Goal: Task Accomplishment & Management: Use online tool/utility

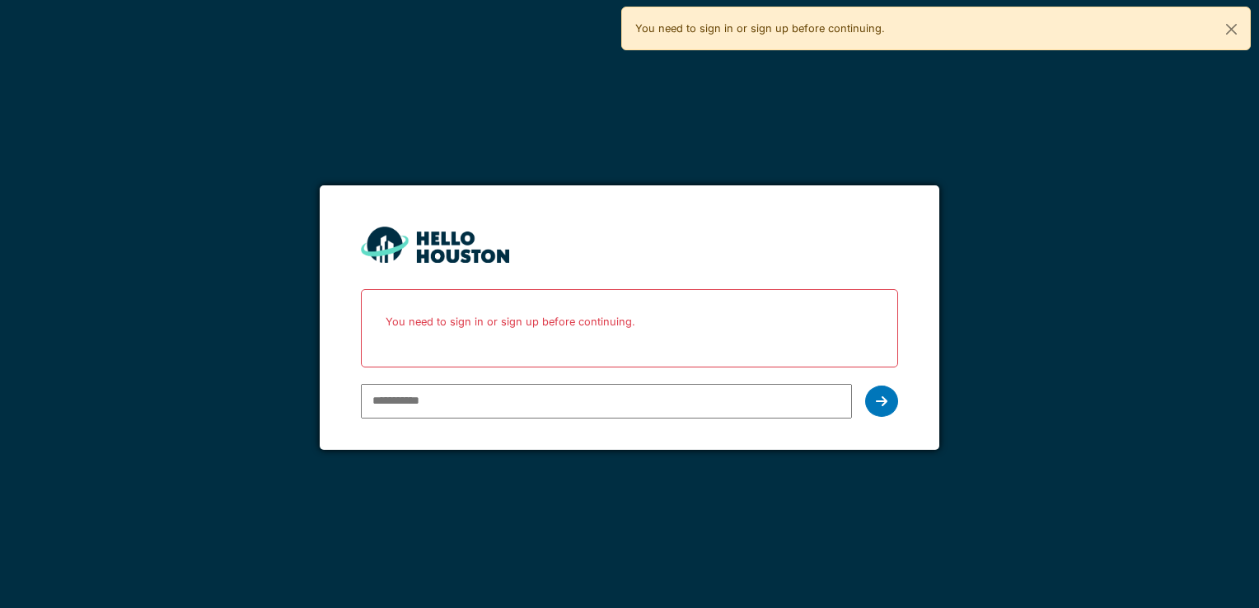
click at [523, 368] on div "You don't seem to have an account yet. Please follow the link given by your com…" at bounding box center [629, 357] width 536 height 136
click at [530, 408] on input "email" at bounding box center [606, 401] width 490 height 35
type input "**********"
click at [883, 396] on icon at bounding box center [882, 401] width 12 height 13
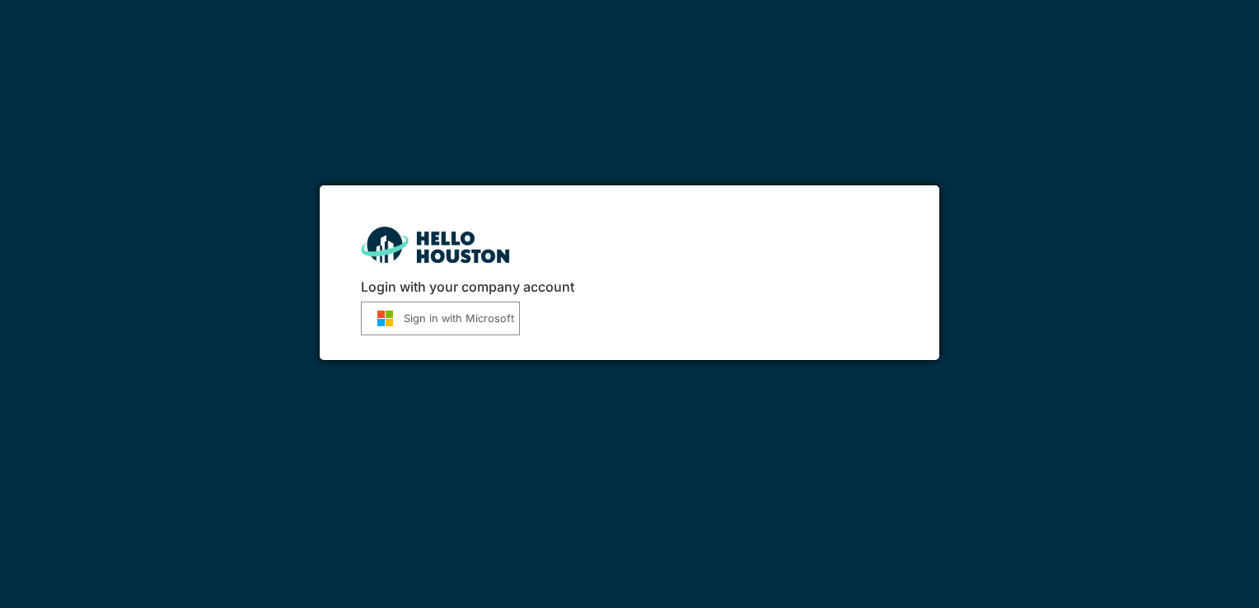
click at [446, 315] on button "Sign in with Microsoft" at bounding box center [440, 319] width 159 height 34
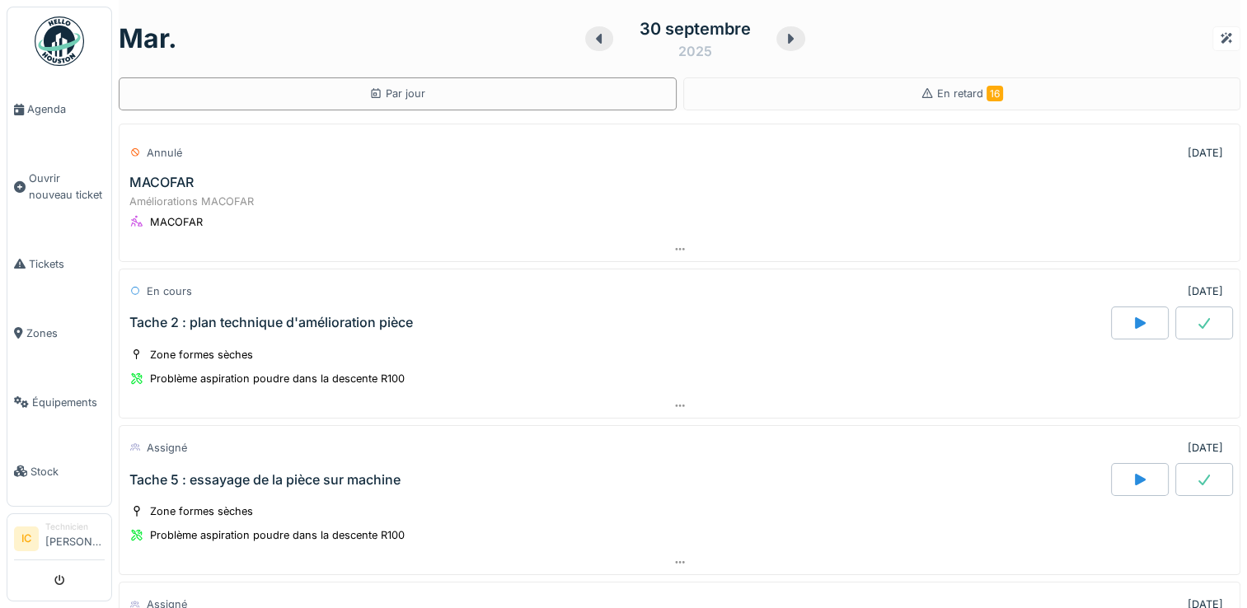
click at [699, 32] on div "30 septembre" at bounding box center [695, 28] width 111 height 25
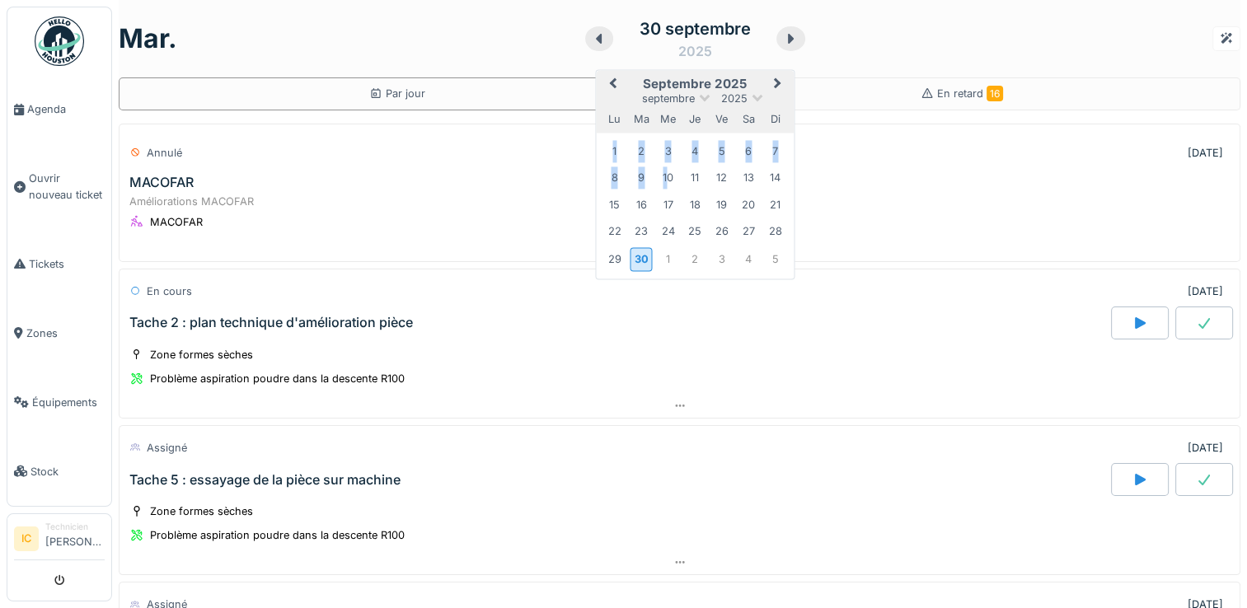
drag, startPoint x: 598, startPoint y: 153, endPoint x: 775, endPoint y: 256, distance: 204.2
click at [775, 256] on div "1 2 3 4 5 6 7 8 9 10 11 12 13 14 15 16 17 18 19 20 21 22 23 24 25 26 27 28 29 3…" at bounding box center [694, 205] width 187 height 135
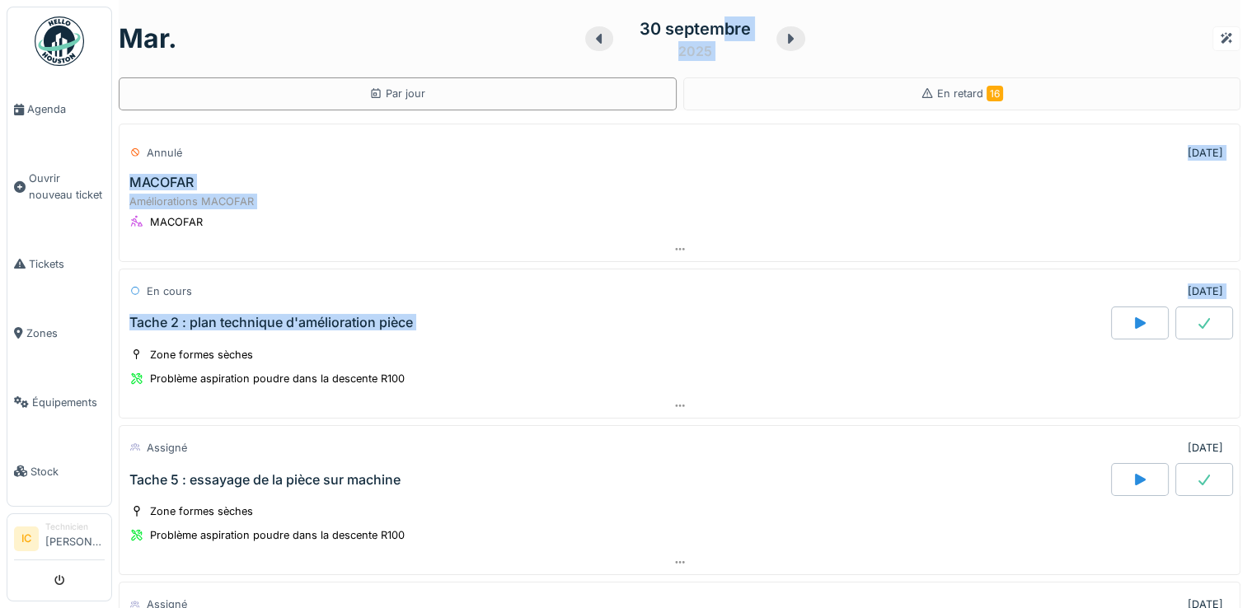
drag, startPoint x: 640, startPoint y: 367, endPoint x: 710, endPoint y: 30, distance: 343.6
click at [710, 30] on div "mar. 30 septembre 2025 Par jour En retard 16 Annulé 31/12/2025 MACOFAR Améliora…" at bounding box center [679, 304] width 1135 height 608
click at [939, 28] on div "mar. 30 septembre 2025" at bounding box center [680, 38] width 1122 height 51
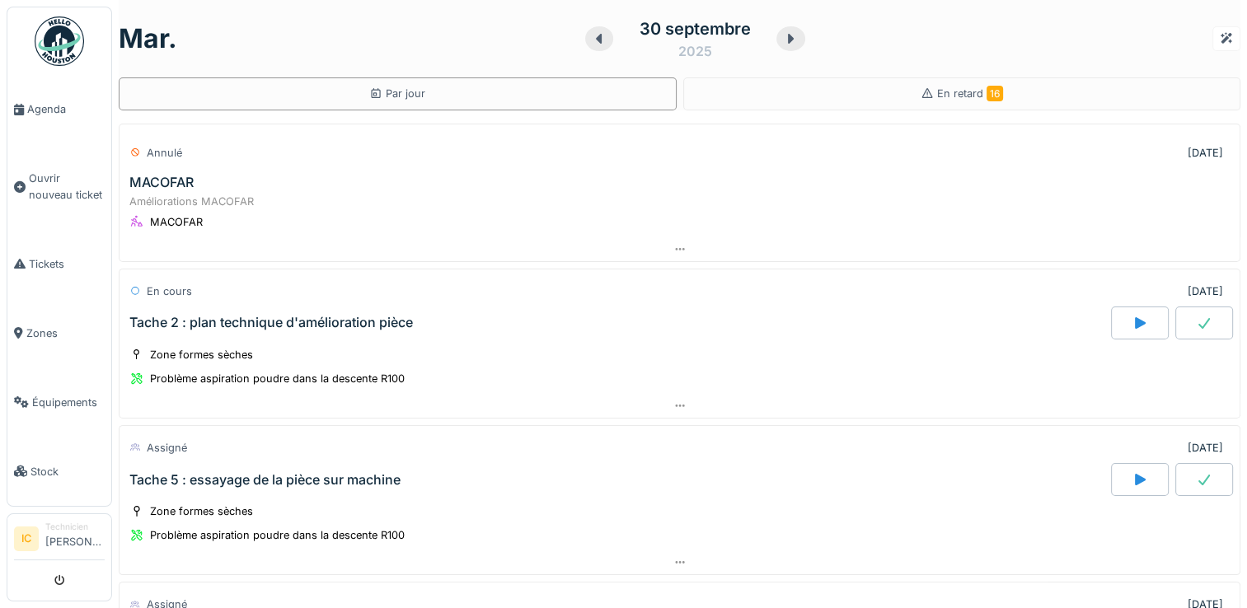
click at [692, 31] on div "30 septembre" at bounding box center [695, 28] width 111 height 25
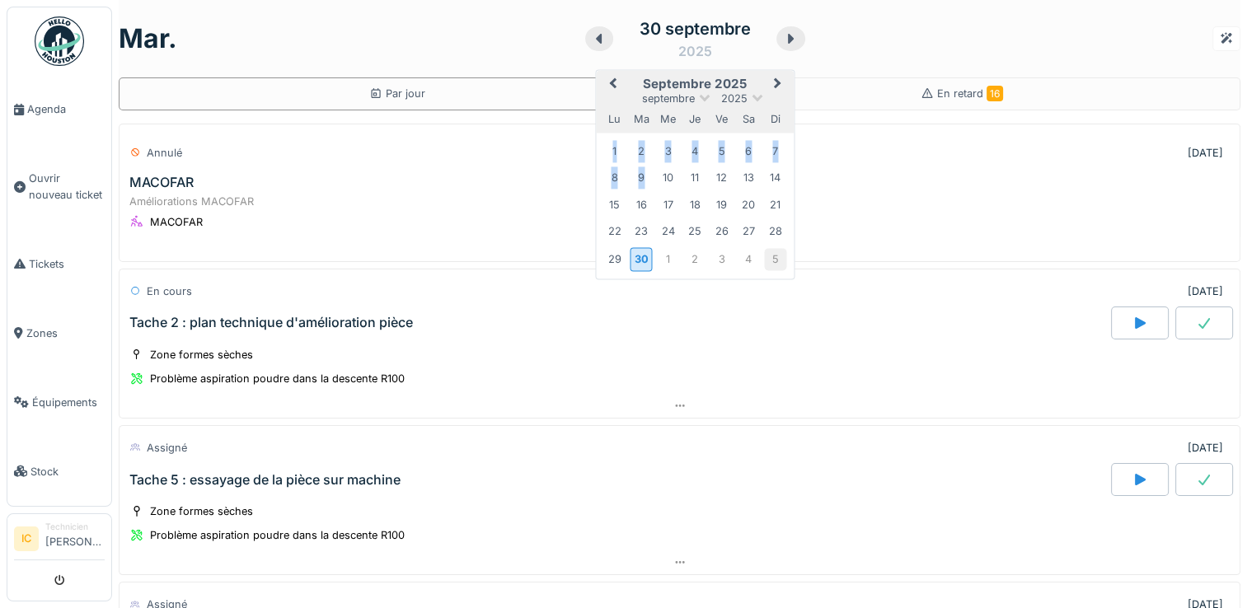
drag, startPoint x: 591, startPoint y: 152, endPoint x: 761, endPoint y: 268, distance: 206.4
click at [761, 268] on div "1 2 3 4 5 6 7 8 9 10 11 12 13 14 15 16 17 18 19 20 21 22 23 24 25 26 27 28 29 3…" at bounding box center [694, 205] width 187 height 135
click at [764, 268] on div "5" at bounding box center [775, 259] width 22 height 22
click at [603, 152] on div "29" at bounding box center [614, 152] width 22 height 22
click at [764, 262] on div "5" at bounding box center [775, 259] width 22 height 22
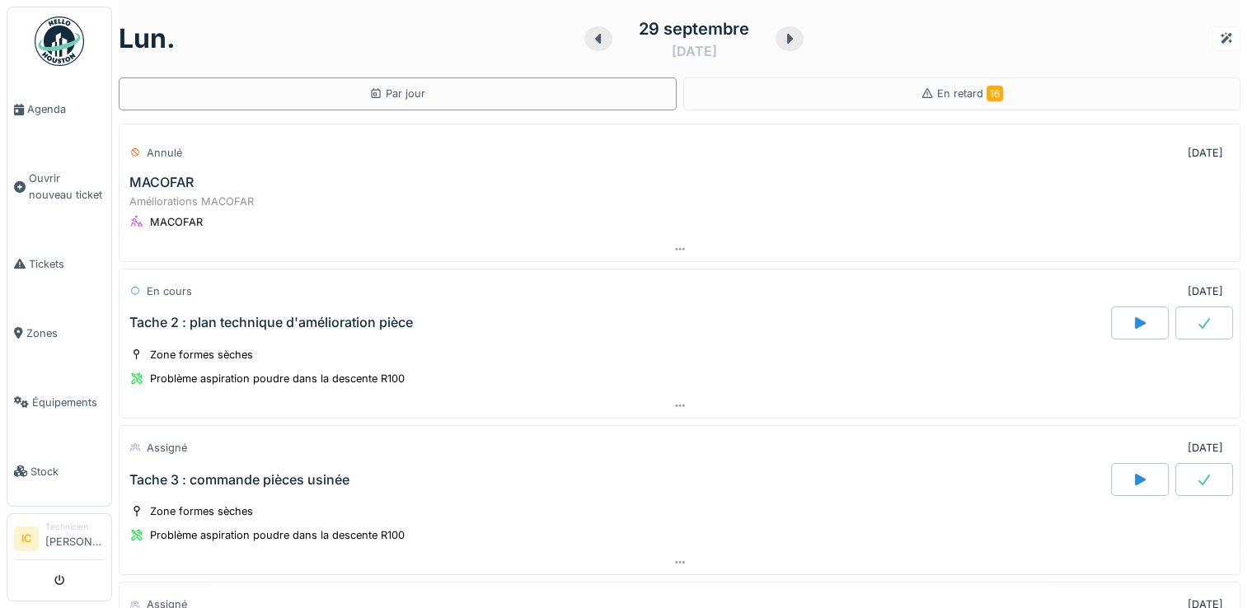
click at [690, 36] on div "29 septembre" at bounding box center [694, 28] width 110 height 25
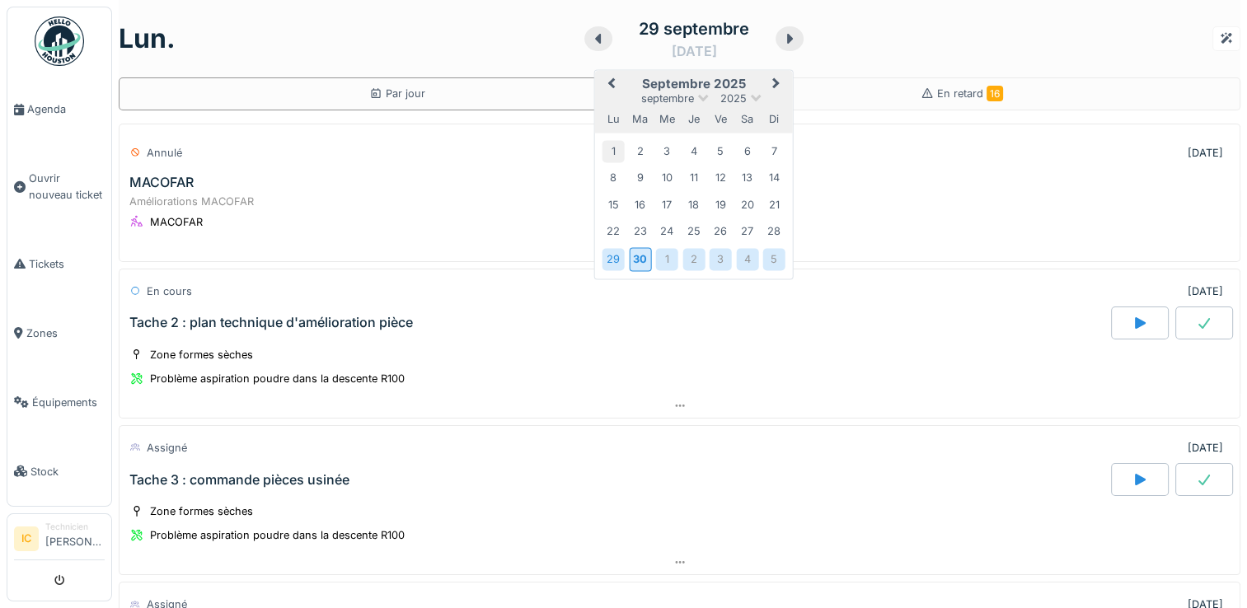
click at [602, 150] on div "1" at bounding box center [613, 151] width 22 height 22
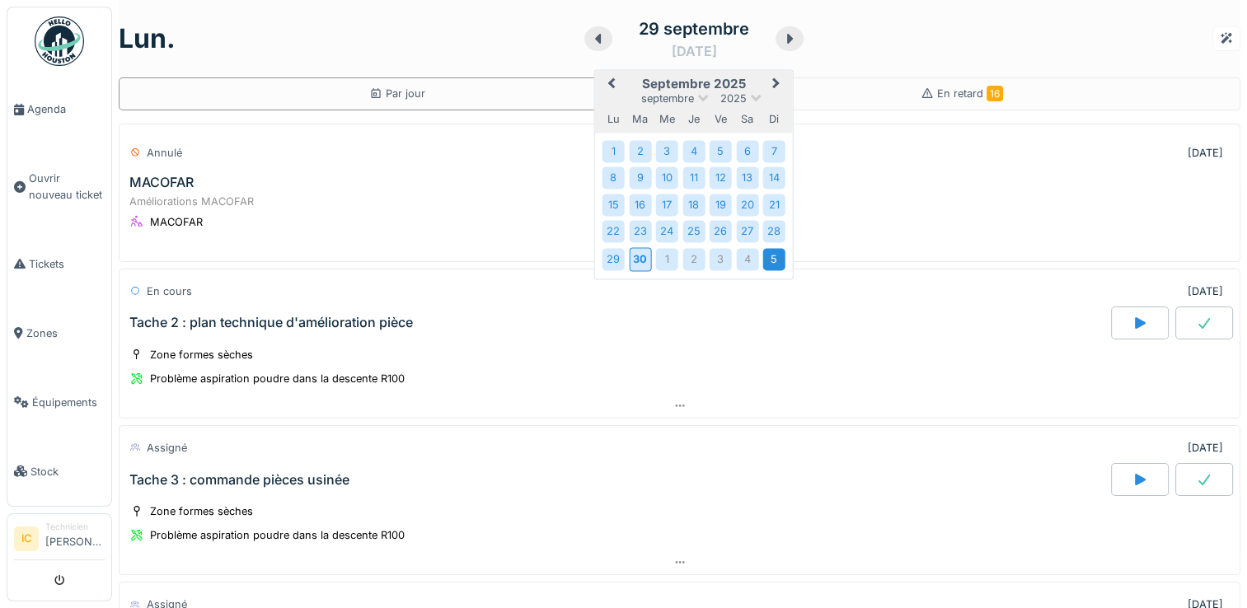
click at [771, 259] on div "5" at bounding box center [774, 259] width 22 height 22
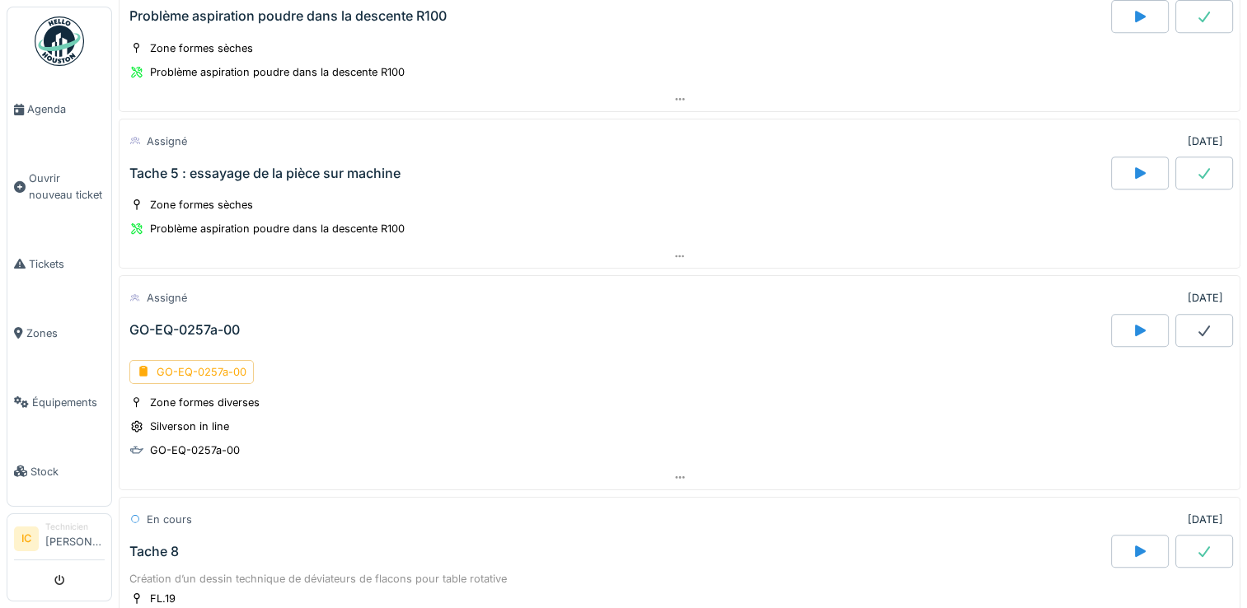
scroll to position [799, 0]
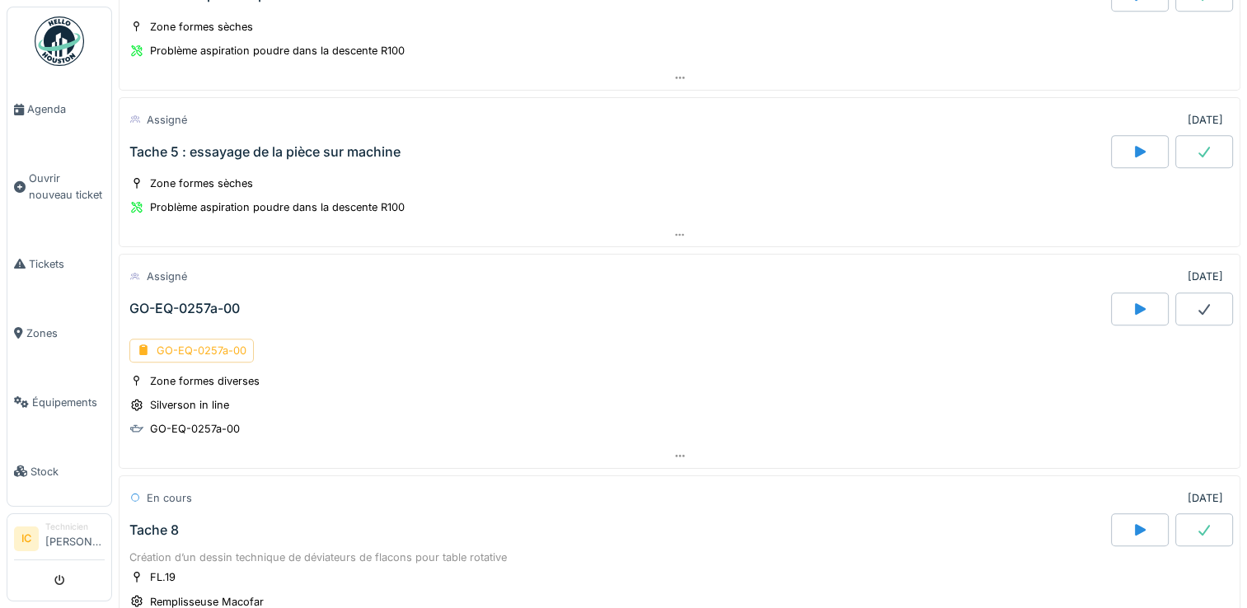
click at [213, 344] on div "GO-EQ-0257a-00" at bounding box center [191, 351] width 124 height 24
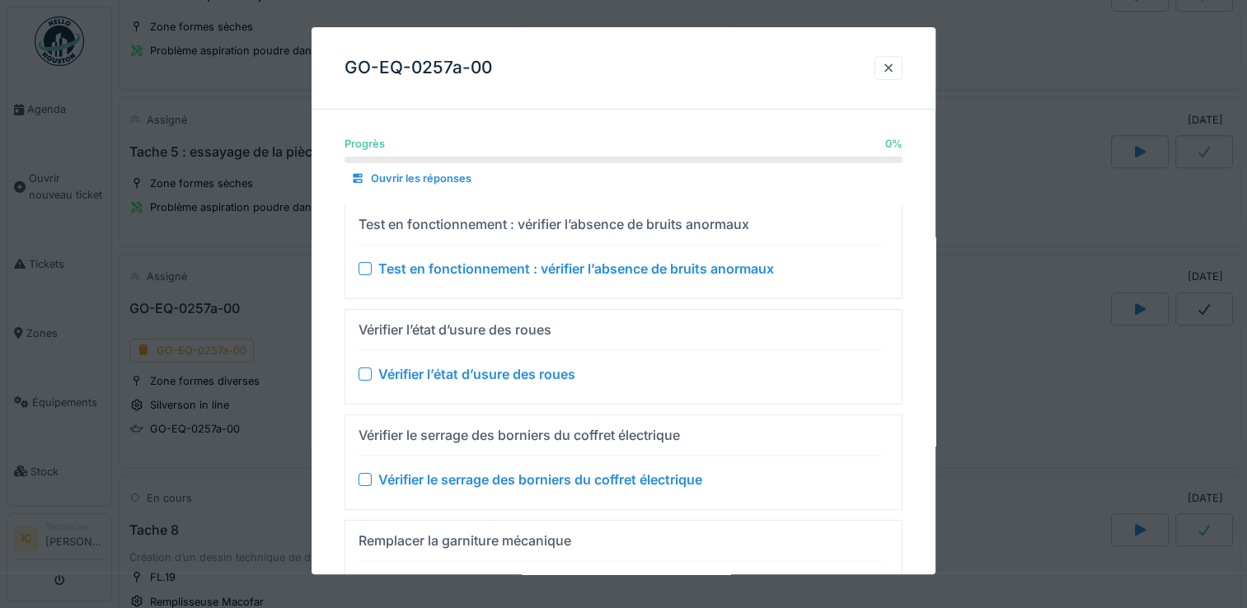
click at [368, 271] on div at bounding box center [364, 268] width 13 height 13
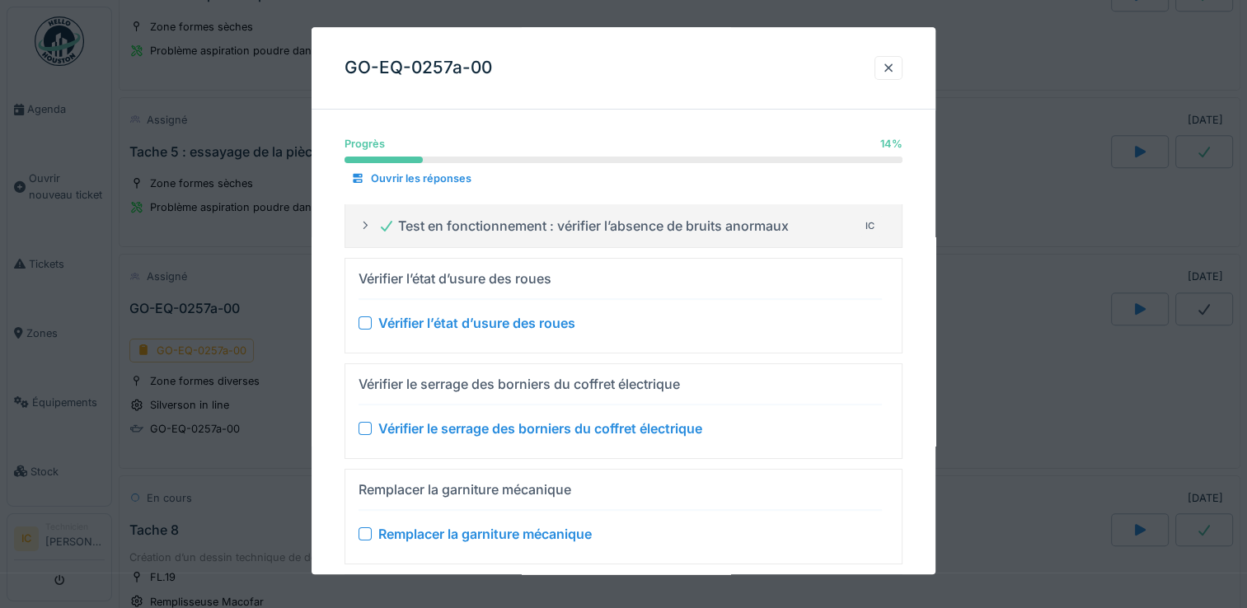
click at [382, 227] on icon at bounding box center [387, 226] width 12 height 11
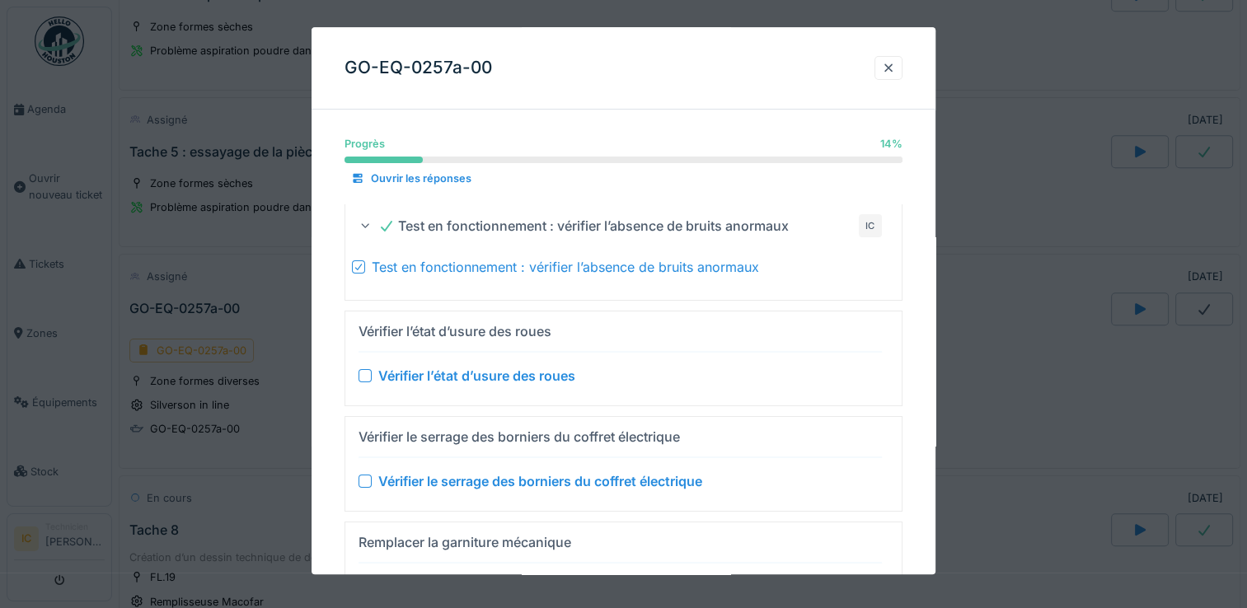
click at [360, 269] on icon at bounding box center [359, 267] width 10 height 8
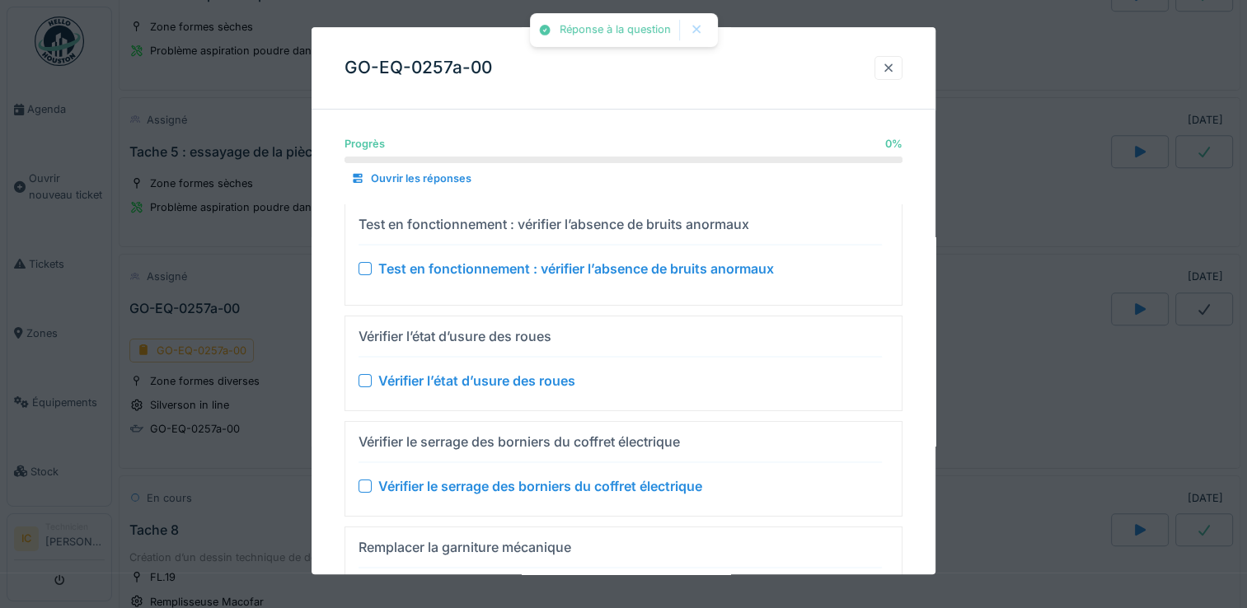
click at [890, 59] on div at bounding box center [888, 68] width 28 height 24
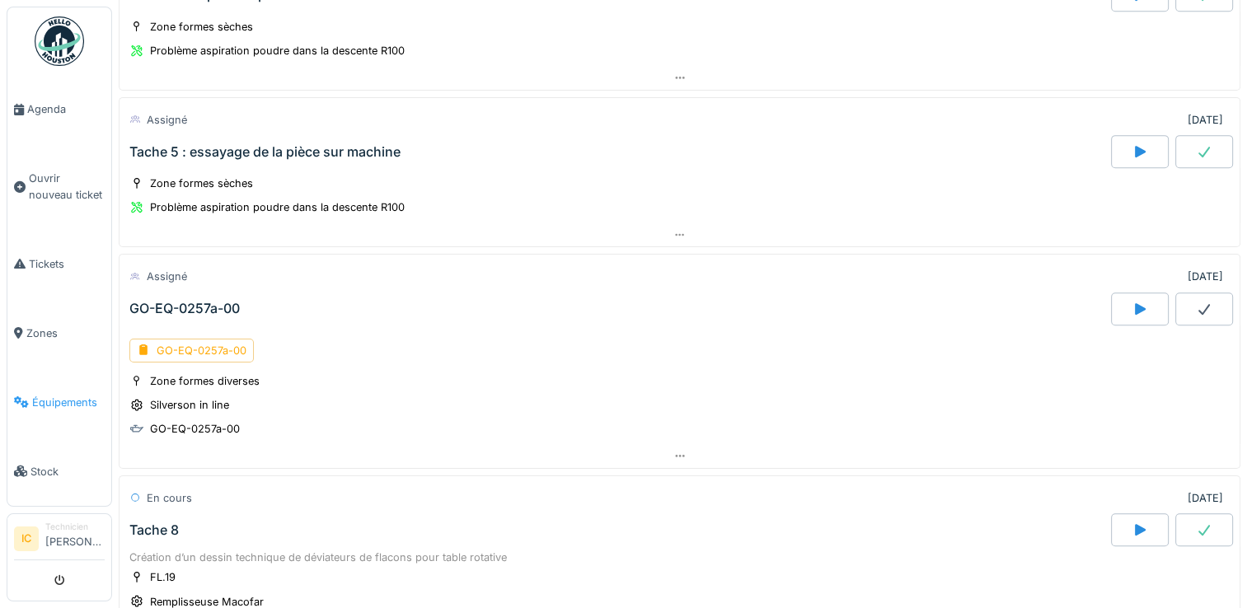
click at [81, 401] on link "Équipements" at bounding box center [59, 402] width 104 height 69
click at [63, 395] on span "Équipements" at bounding box center [68, 403] width 73 height 16
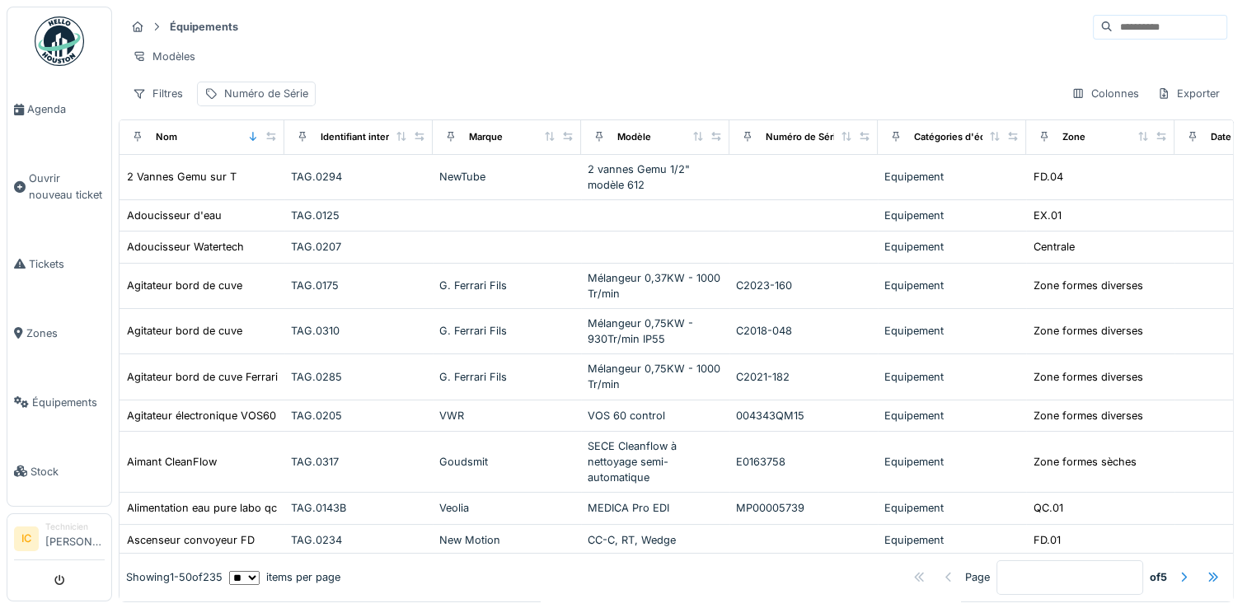
click at [1131, 35] on input at bounding box center [1170, 27] width 114 height 23
click at [1113, 26] on input at bounding box center [1170, 27] width 114 height 23
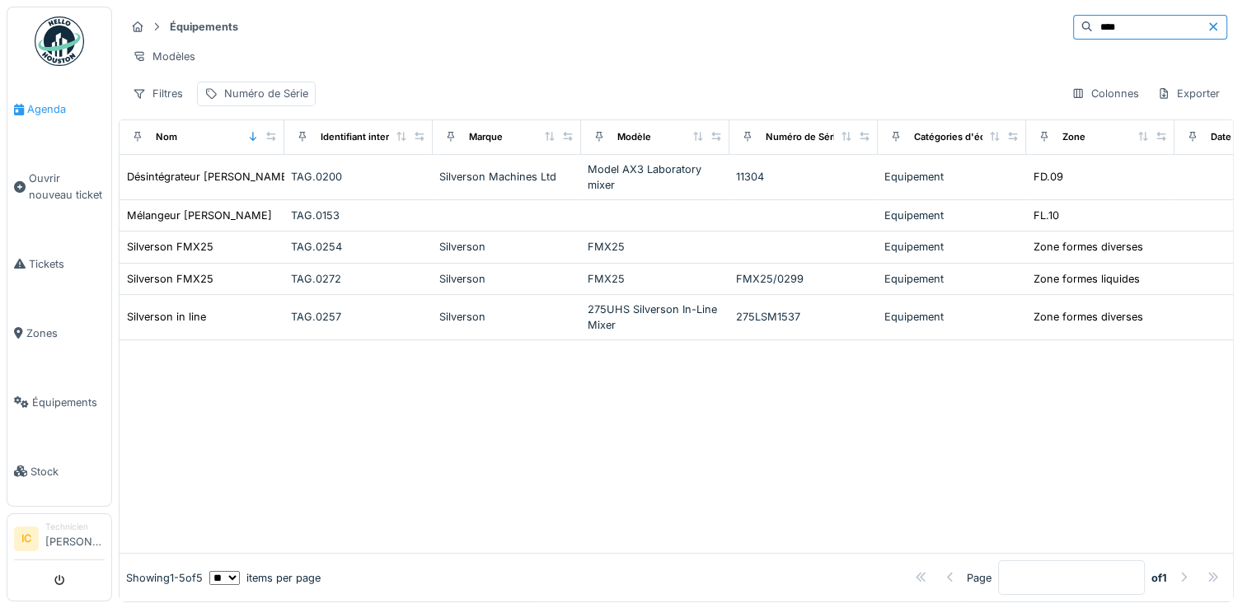
type input "****"
click at [43, 107] on span "Agenda" at bounding box center [65, 109] width 77 height 16
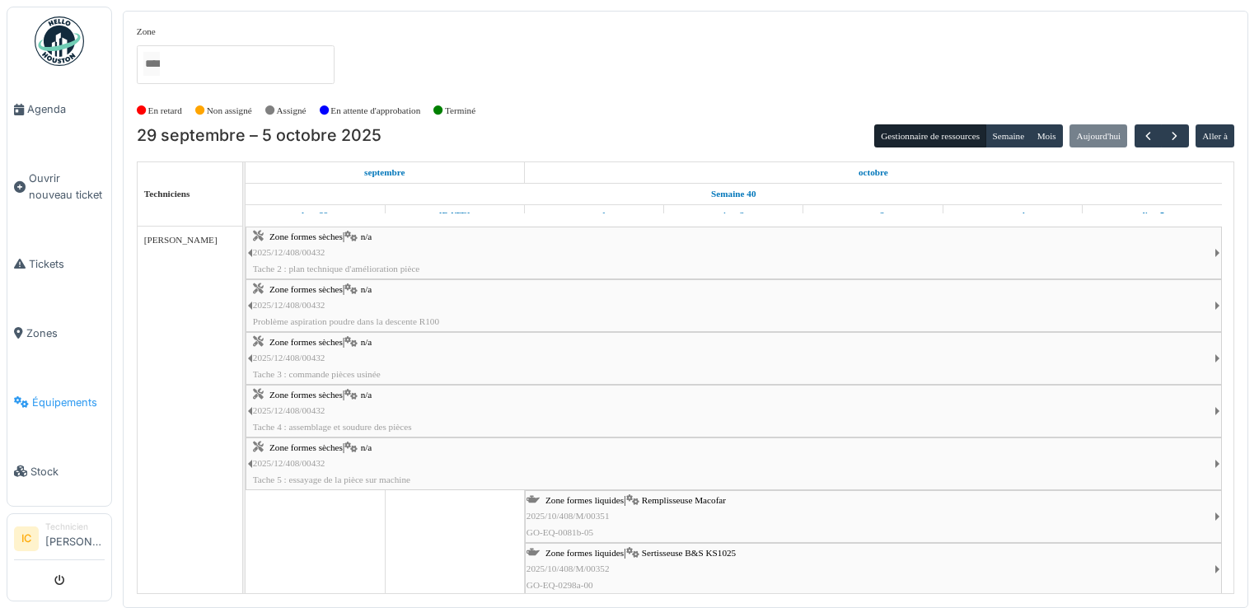
click at [81, 395] on span "Équipements" at bounding box center [68, 403] width 73 height 16
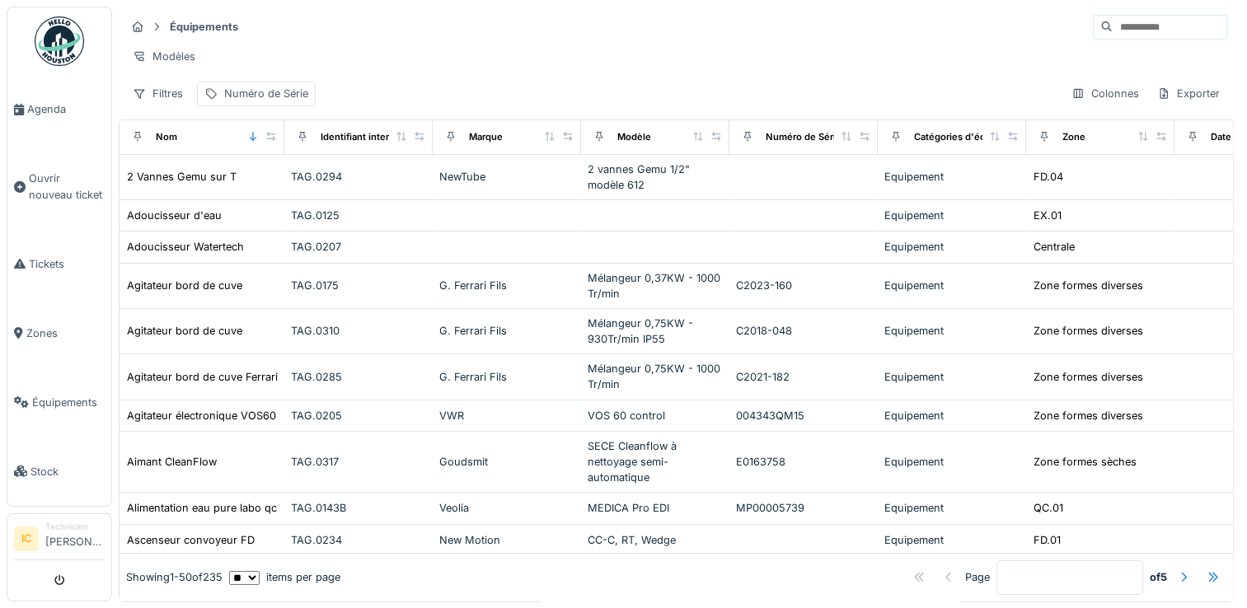
click at [1113, 36] on input at bounding box center [1170, 27] width 114 height 23
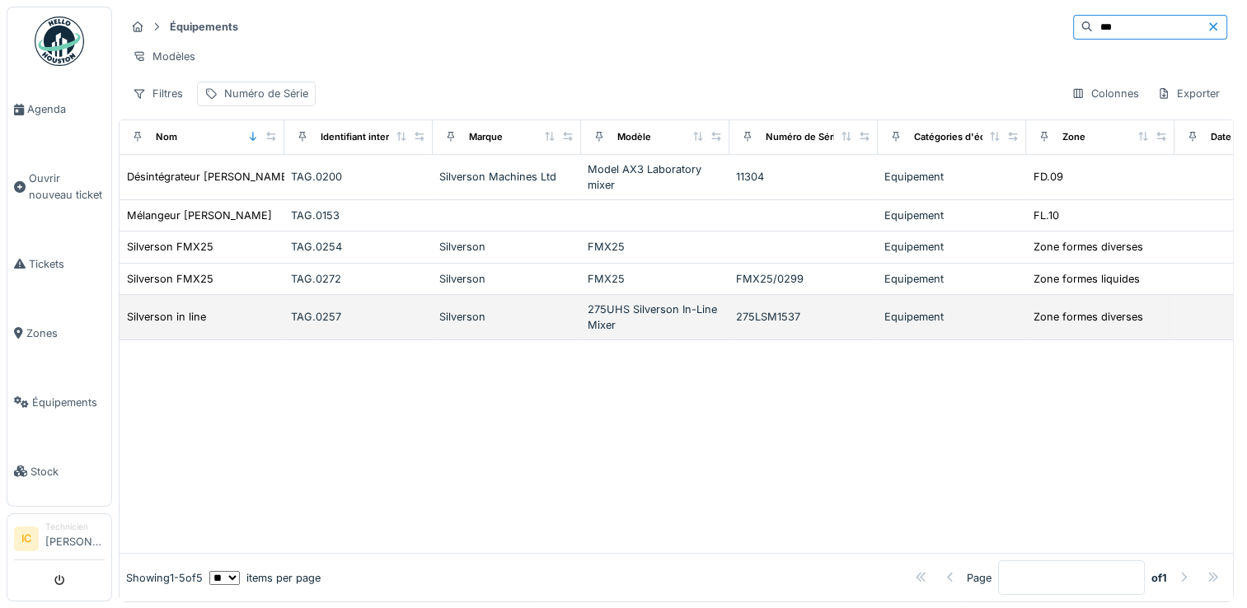
type input "***"
click at [509, 325] on div "Silverson" at bounding box center [506, 317] width 135 height 16
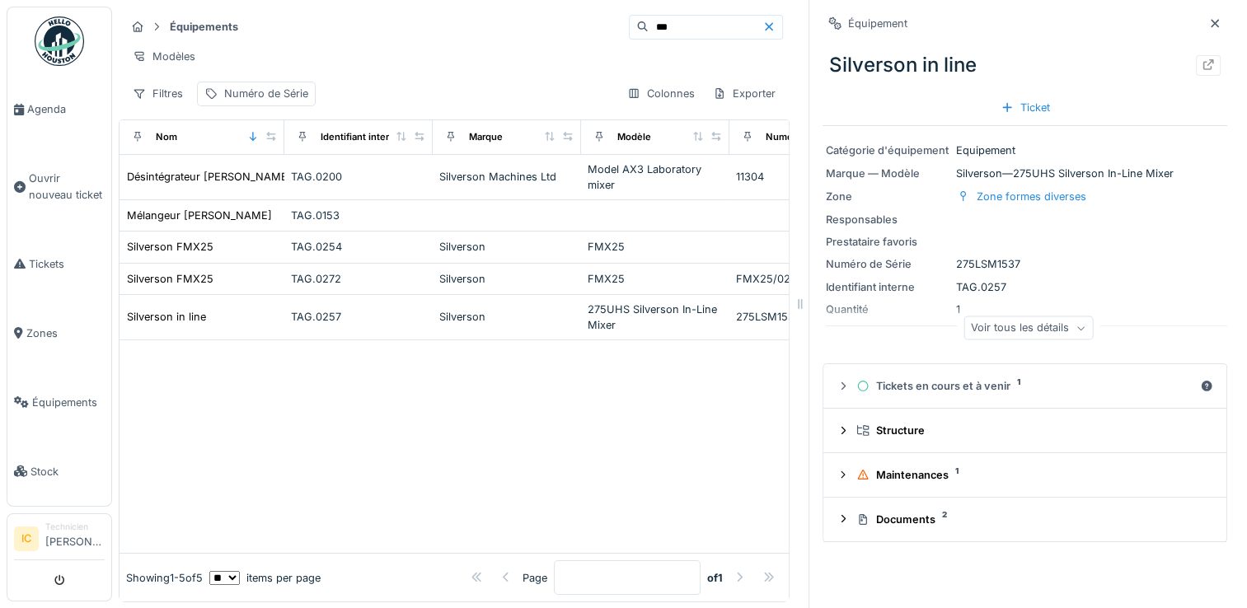
scroll to position [13, 0]
click at [1075, 323] on icon at bounding box center [1080, 327] width 10 height 8
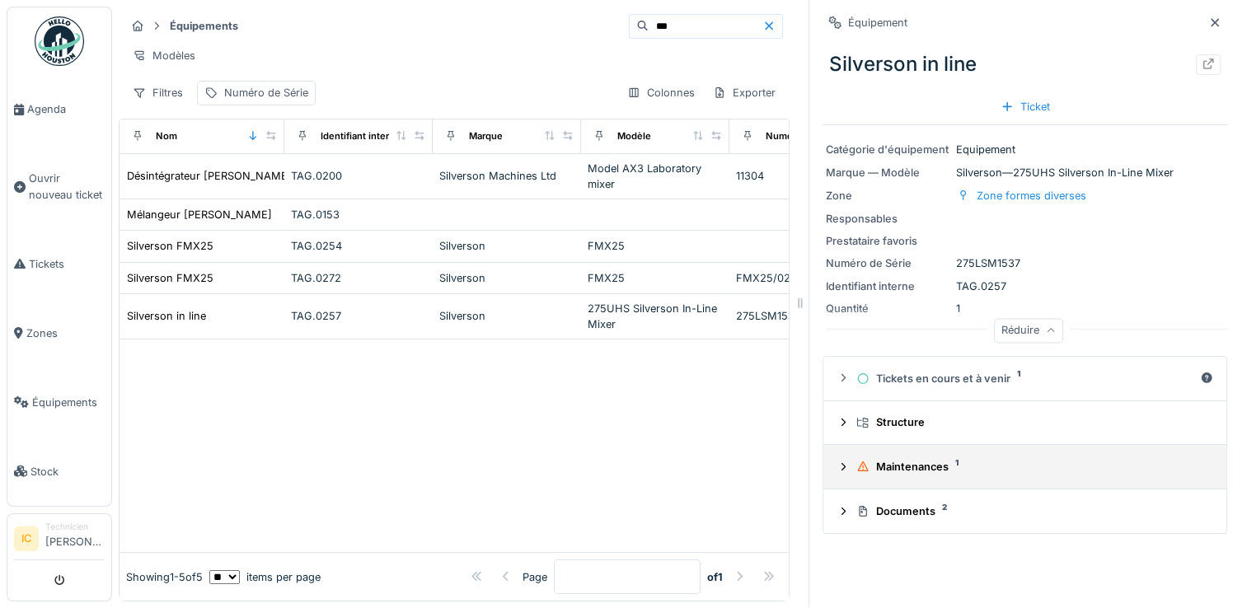
click at [903, 463] on summary "Maintenances 1" at bounding box center [1025, 467] width 390 height 30
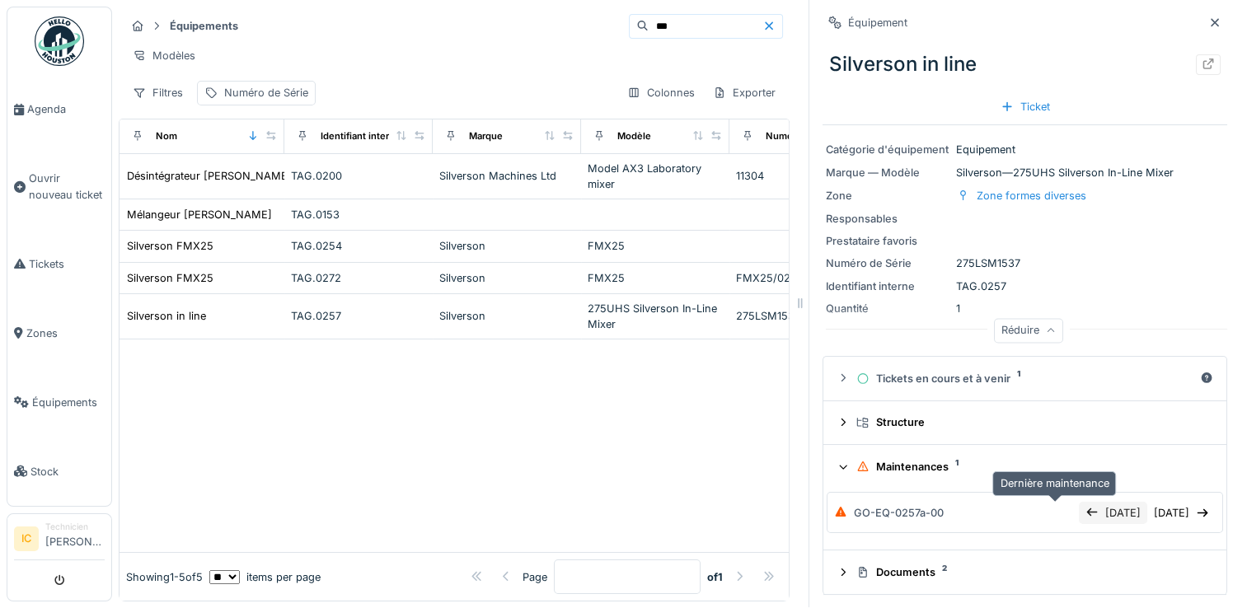
click at [1079, 502] on div "03/10/2024" at bounding box center [1113, 513] width 68 height 22
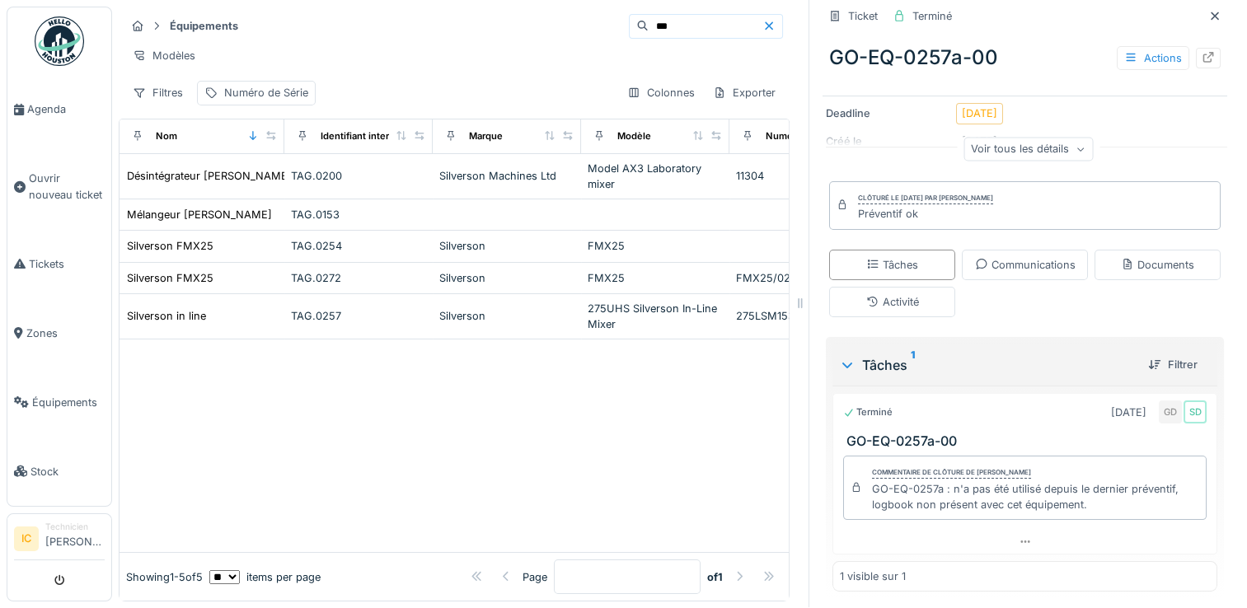
scroll to position [185, 0]
click at [1160, 478] on div "GO-EQ-0257a : n'a pas été utilisé depuis le dernier préventif, logbook non prés…" at bounding box center [1035, 493] width 327 height 31
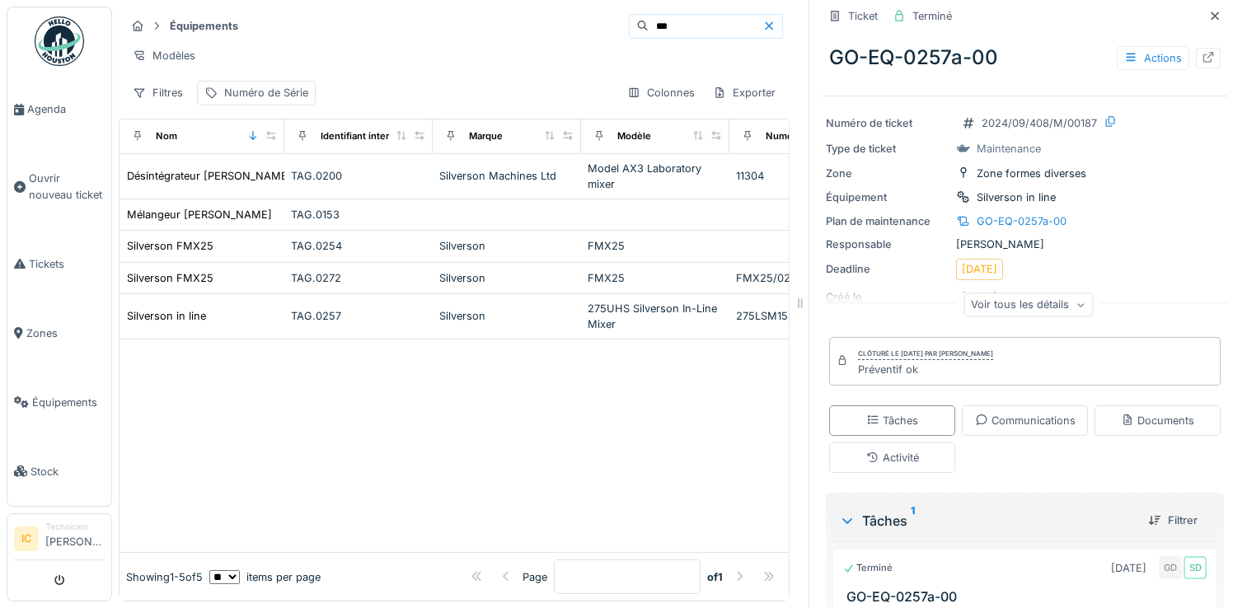
scroll to position [0, 0]
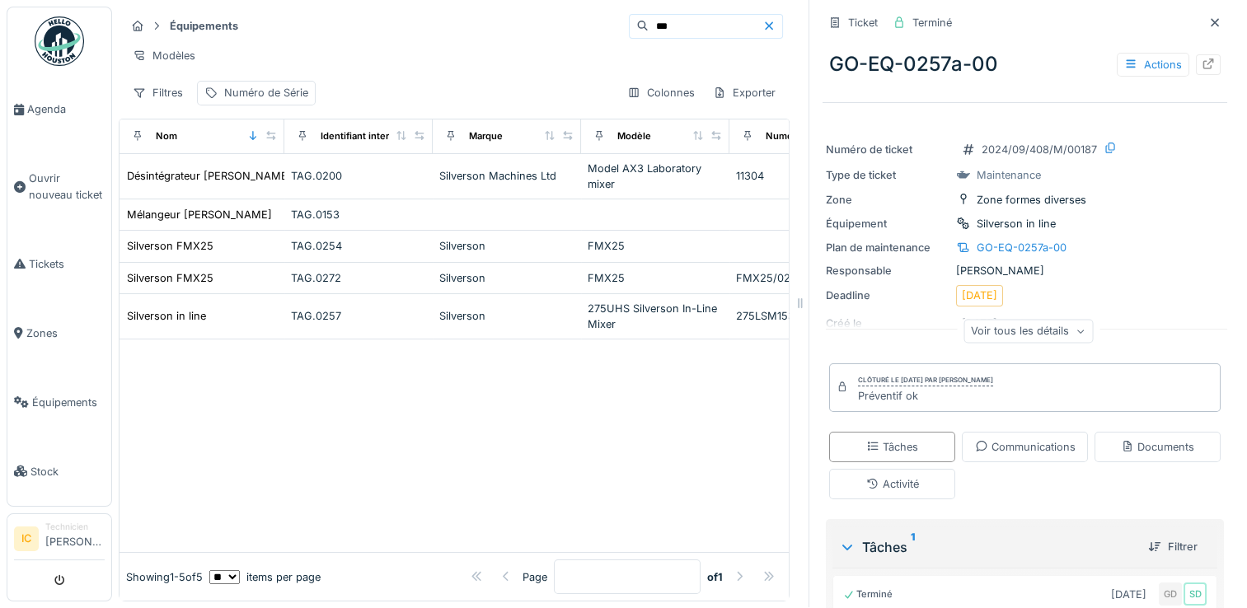
click at [1039, 307] on div "Voir tous les détails" at bounding box center [1028, 333] width 405 height 53
click at [1040, 319] on div "Voir tous les détails" at bounding box center [1027, 331] width 129 height 24
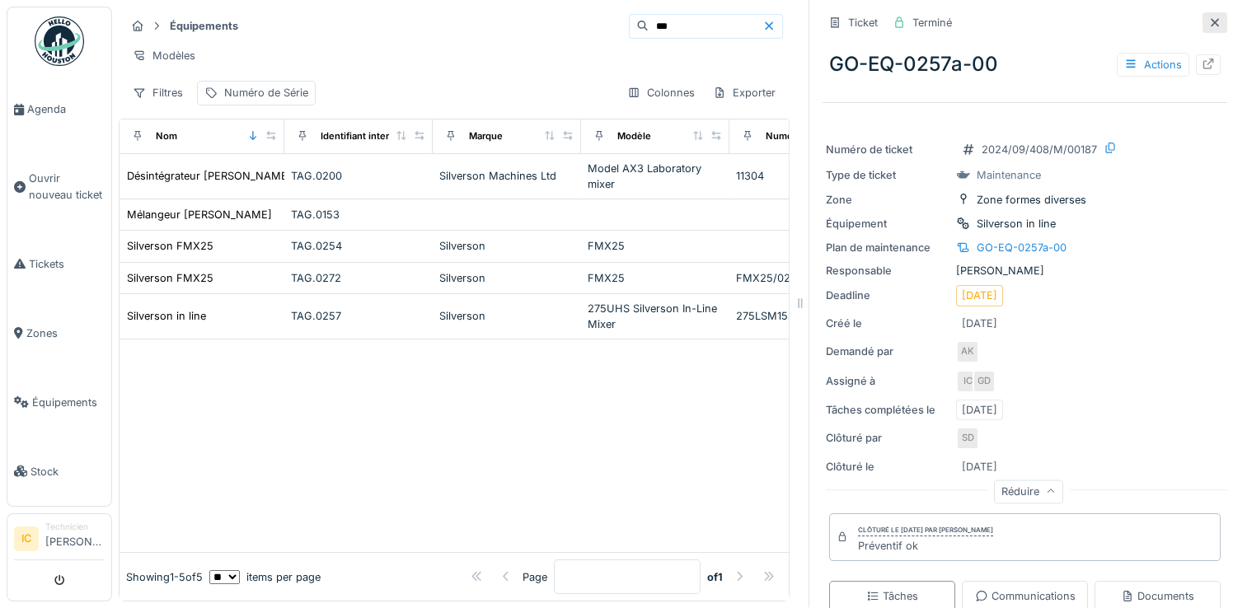
click at [1208, 17] on icon at bounding box center [1214, 22] width 13 height 11
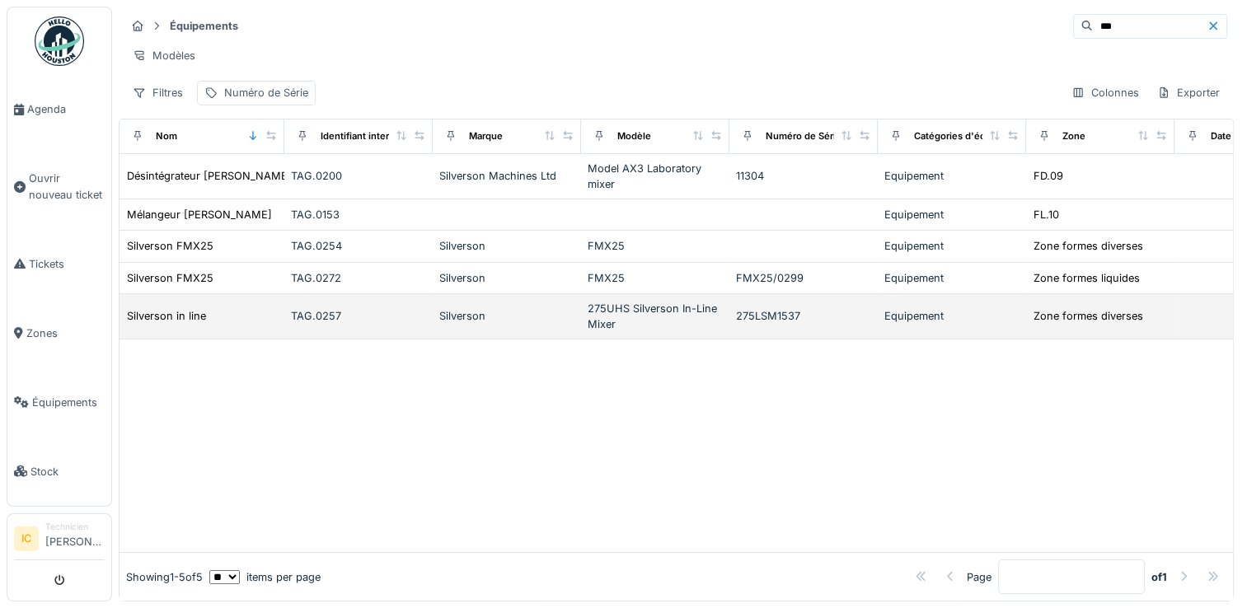
click at [286, 308] on td "TAG.0257" at bounding box center [358, 316] width 148 height 45
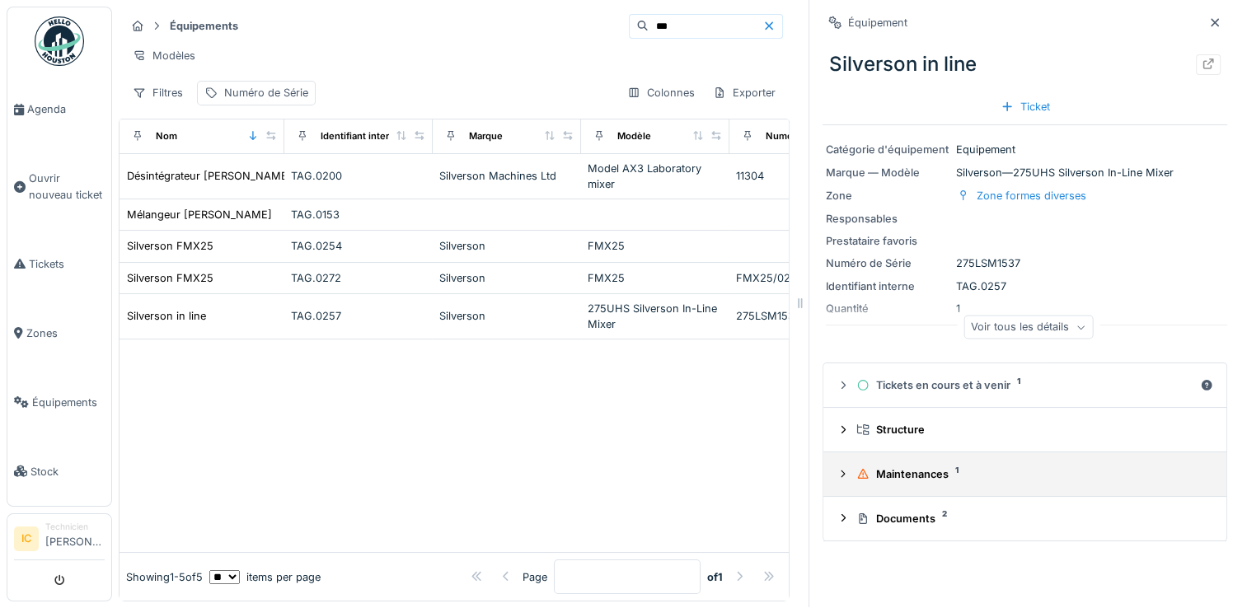
click at [933, 473] on summary "Maintenances 1" at bounding box center [1025, 474] width 390 height 30
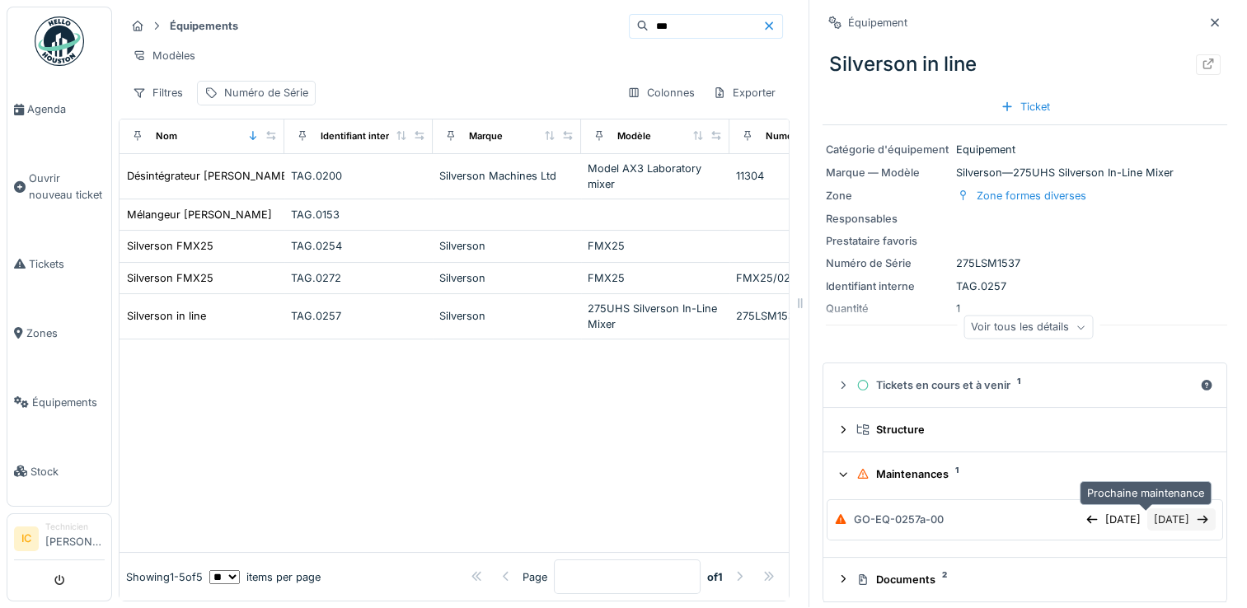
click at [1147, 513] on div "[DATE]" at bounding box center [1181, 519] width 68 height 22
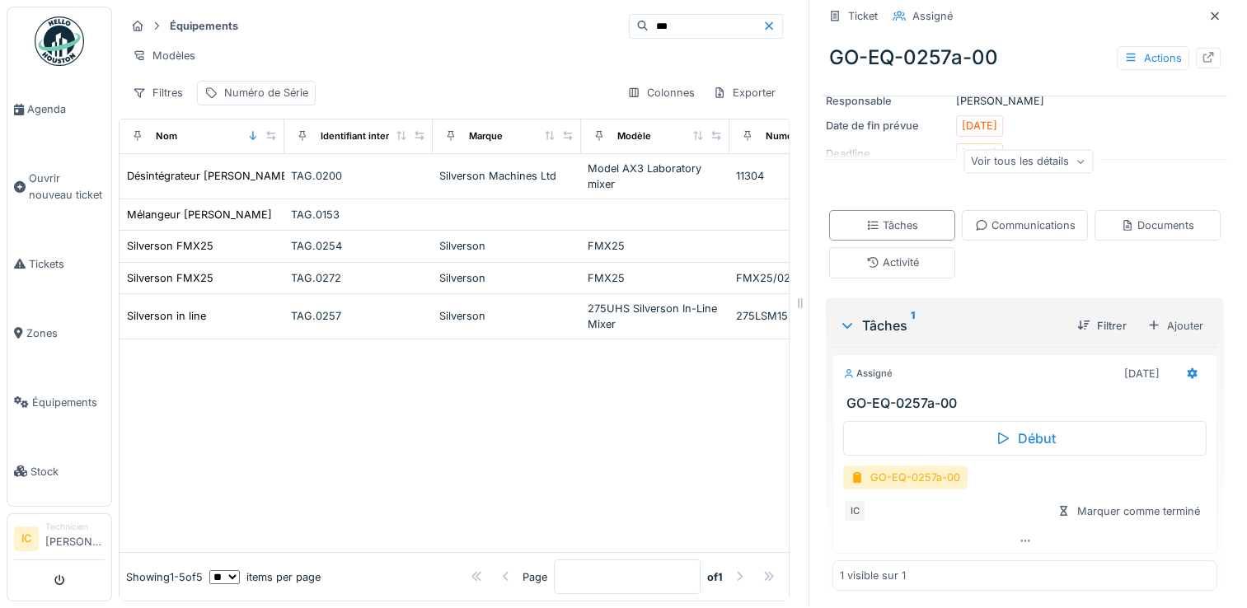
scroll to position [171, 0]
click at [1019, 534] on icon at bounding box center [1025, 539] width 13 height 11
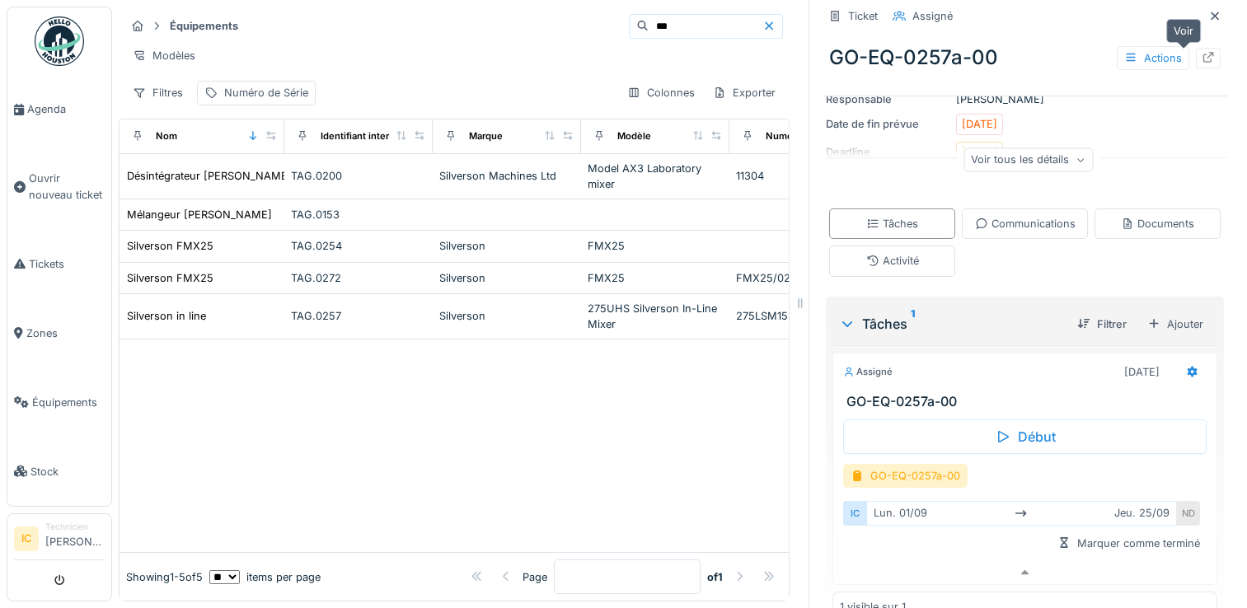
click at [1202, 52] on icon at bounding box center [1208, 57] width 13 height 11
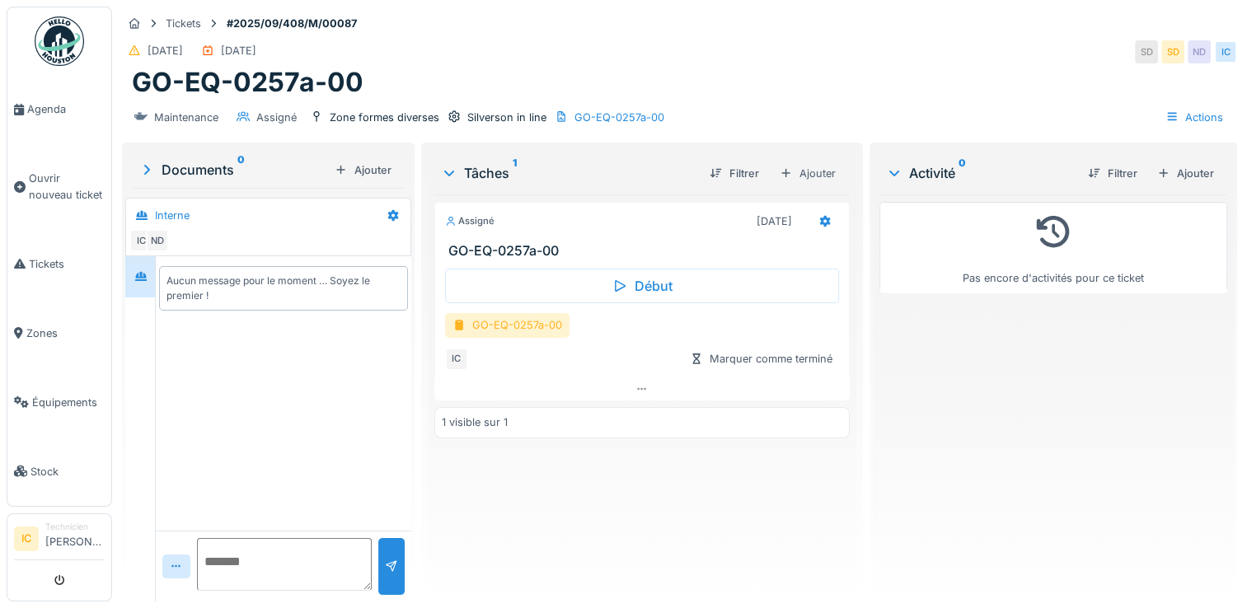
click at [525, 325] on div "GO-EQ-0257a-00" at bounding box center [507, 325] width 124 height 24
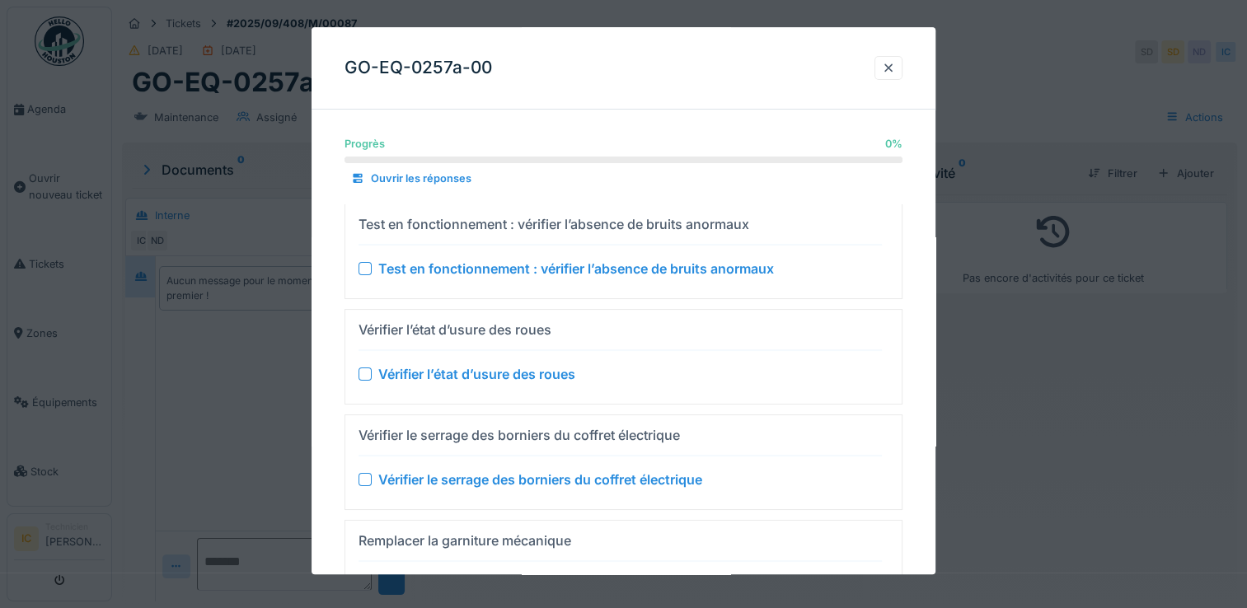
click at [365, 269] on div at bounding box center [364, 268] width 13 height 13
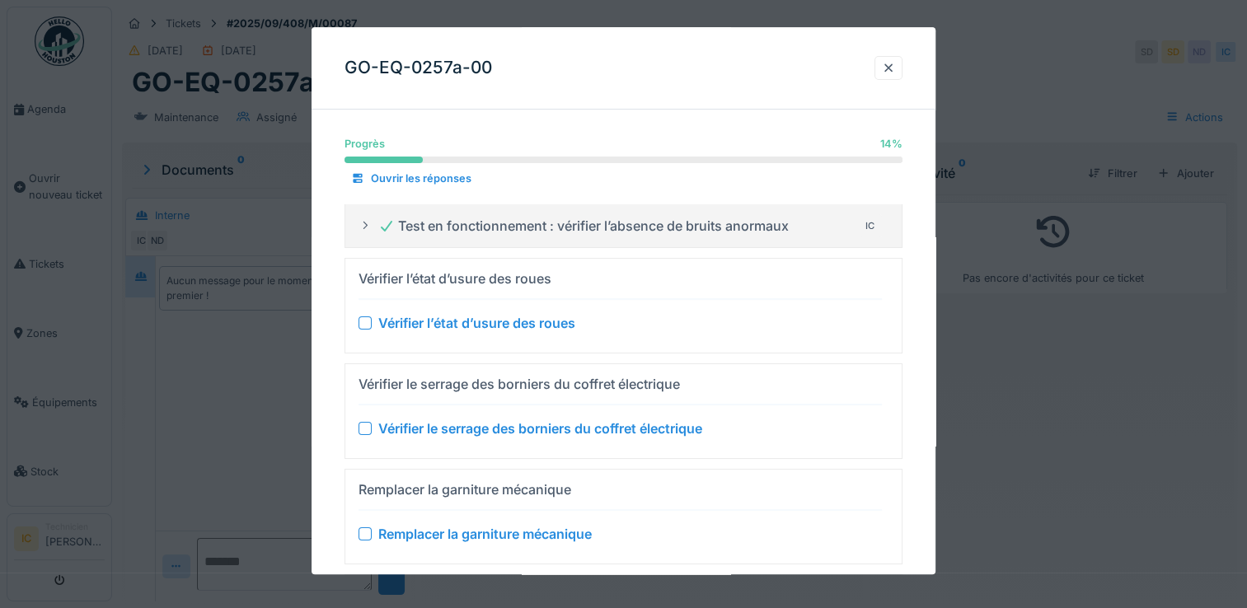
click at [368, 321] on div at bounding box center [364, 323] width 13 height 13
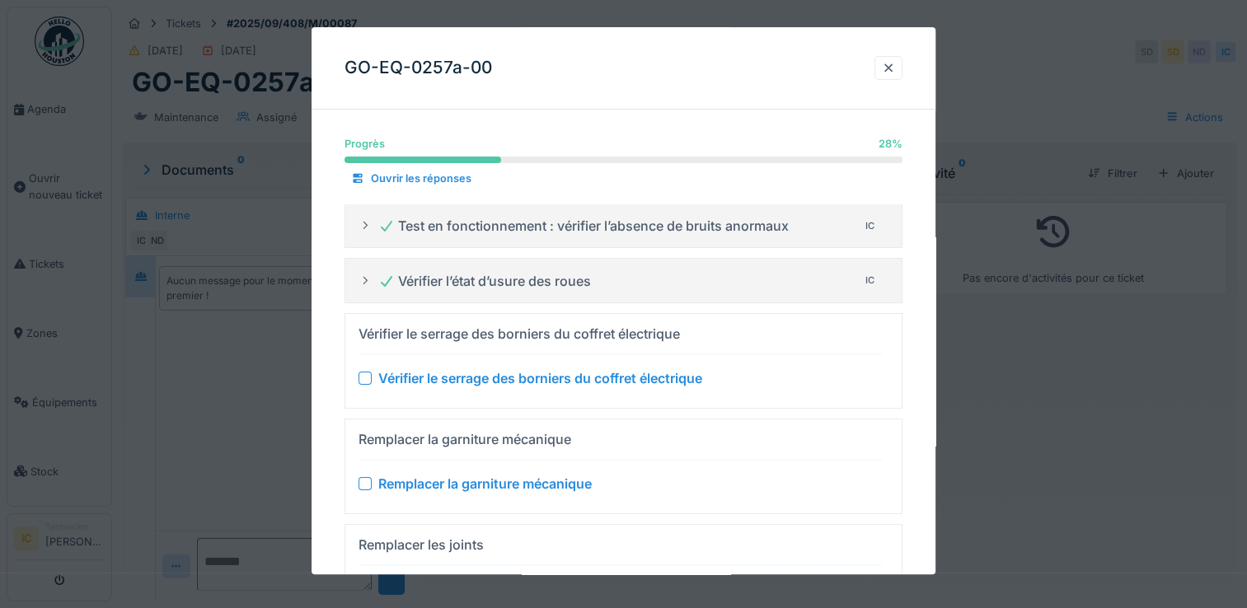
click at [361, 381] on div at bounding box center [364, 378] width 13 height 13
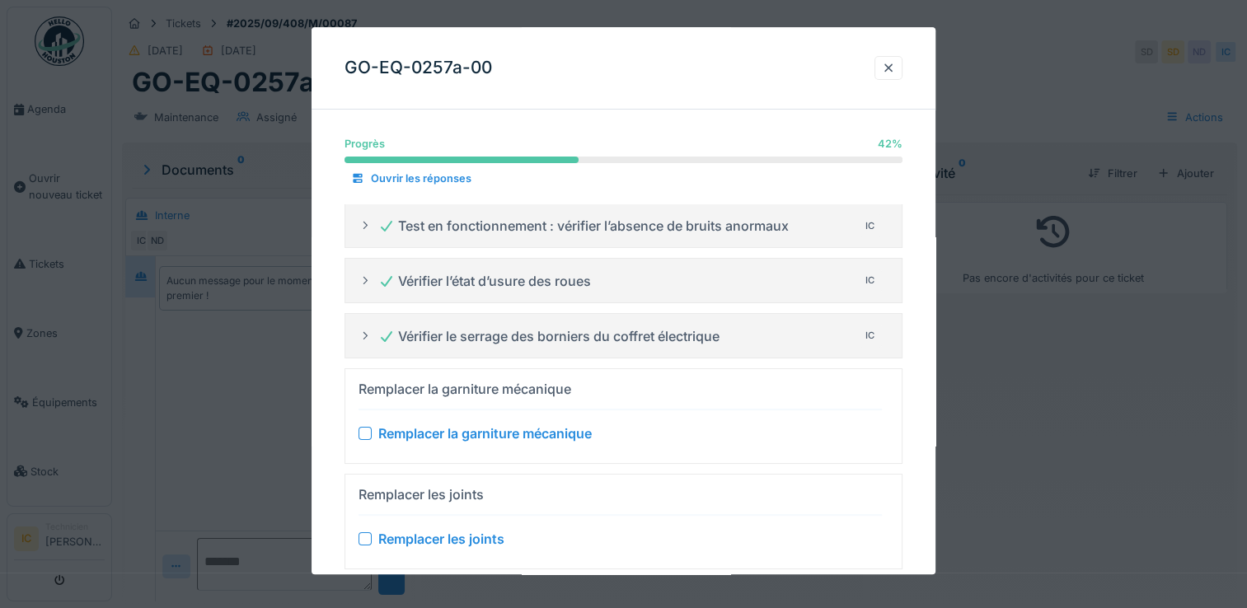
click at [363, 437] on div at bounding box center [364, 433] width 13 height 13
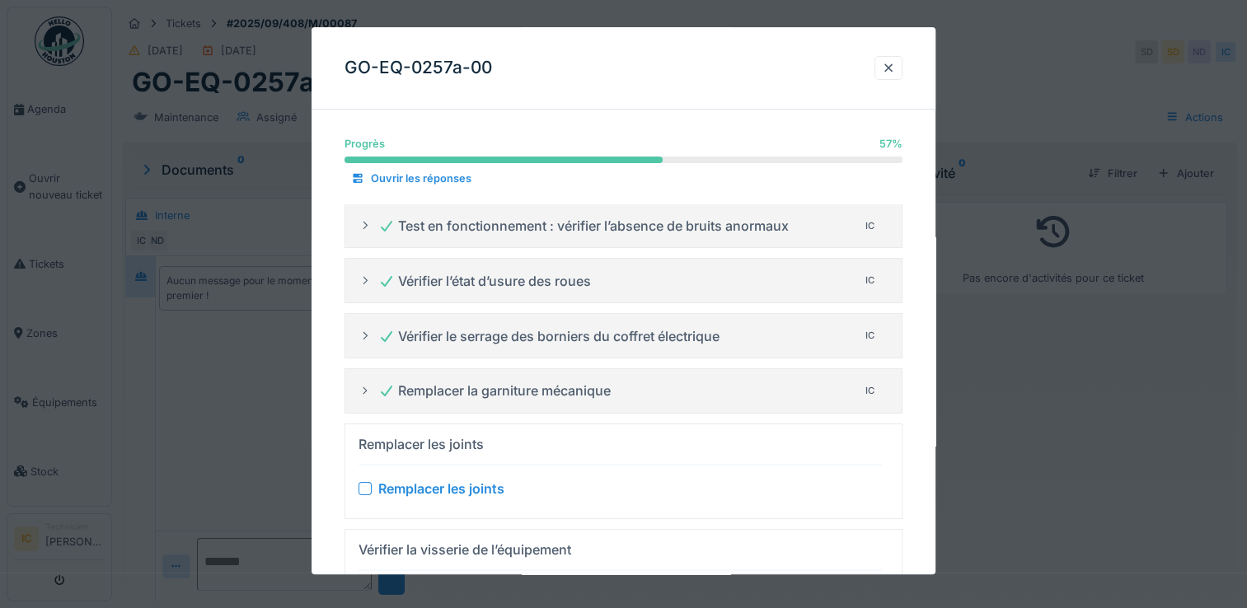
click at [365, 490] on div at bounding box center [364, 488] width 13 height 13
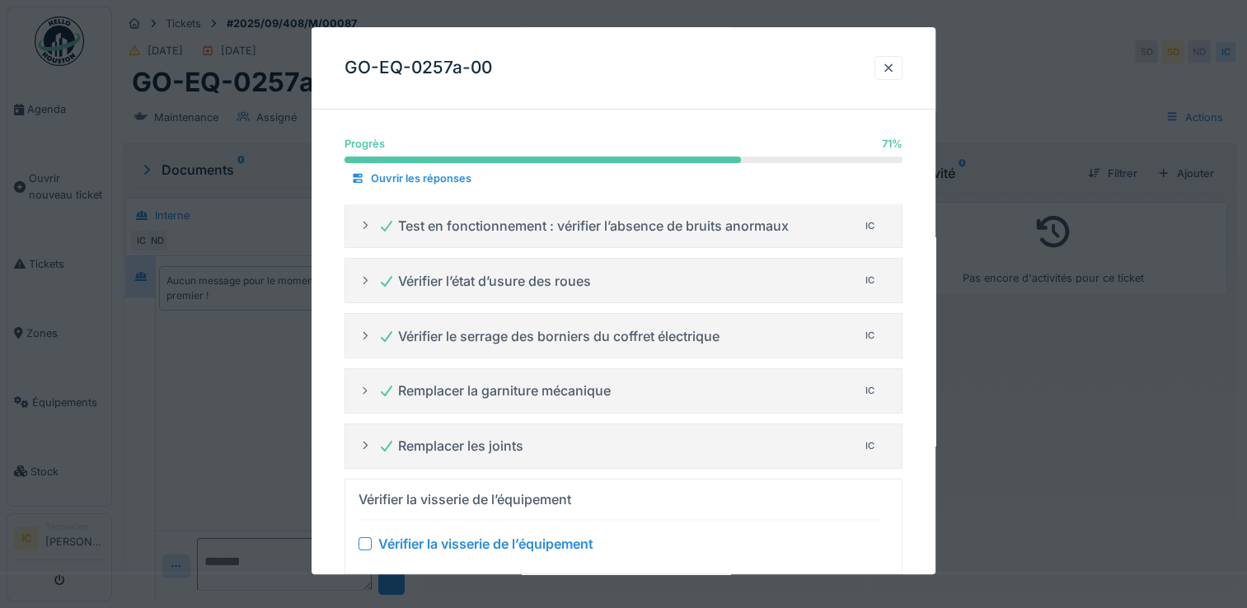
click at [703, 428] on details "Remplacer les joints IC" at bounding box center [623, 446] width 558 height 45
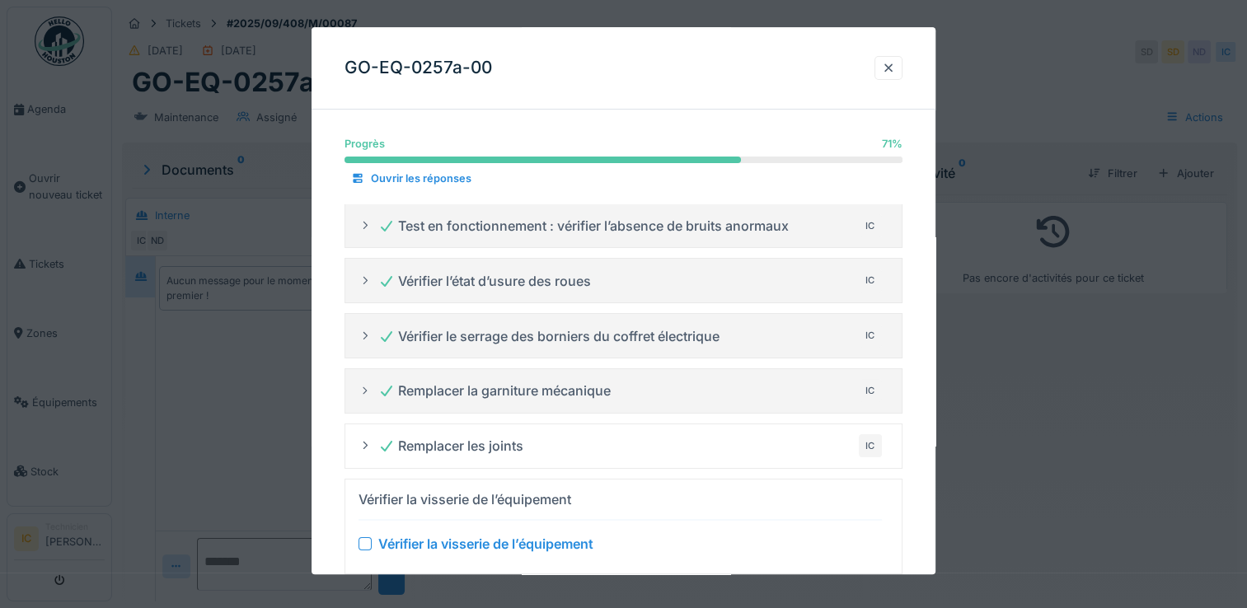
click at [620, 438] on div "Remplacer les joints IC" at bounding box center [630, 446] width 504 height 26
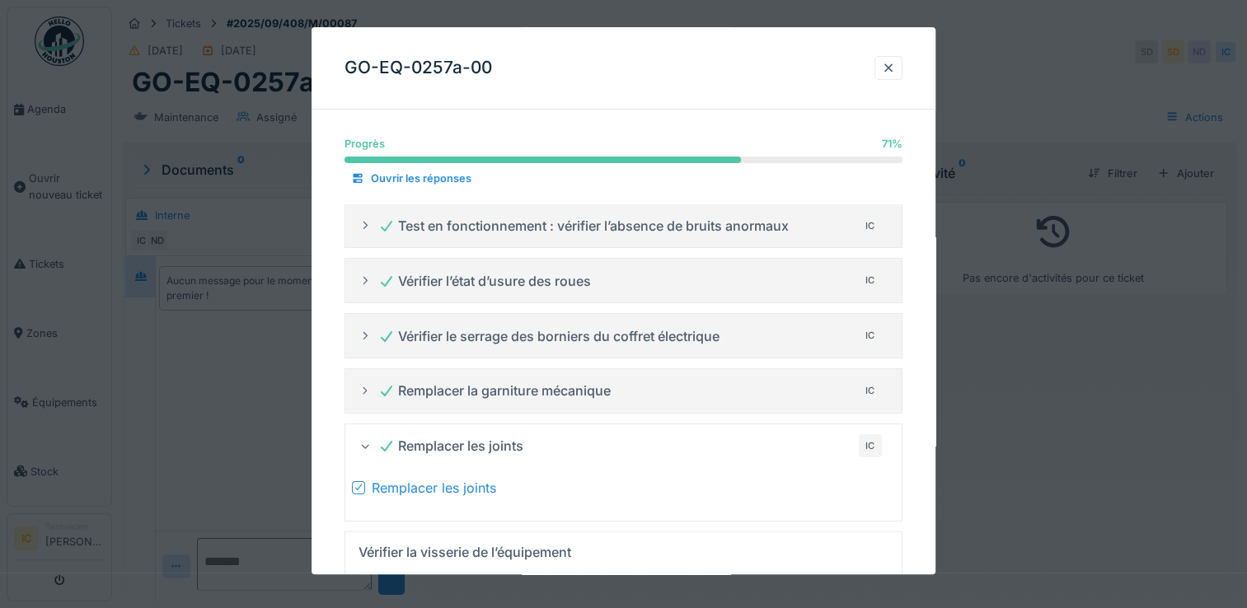
click at [457, 449] on div "Remplacer les joints" at bounding box center [450, 446] width 145 height 20
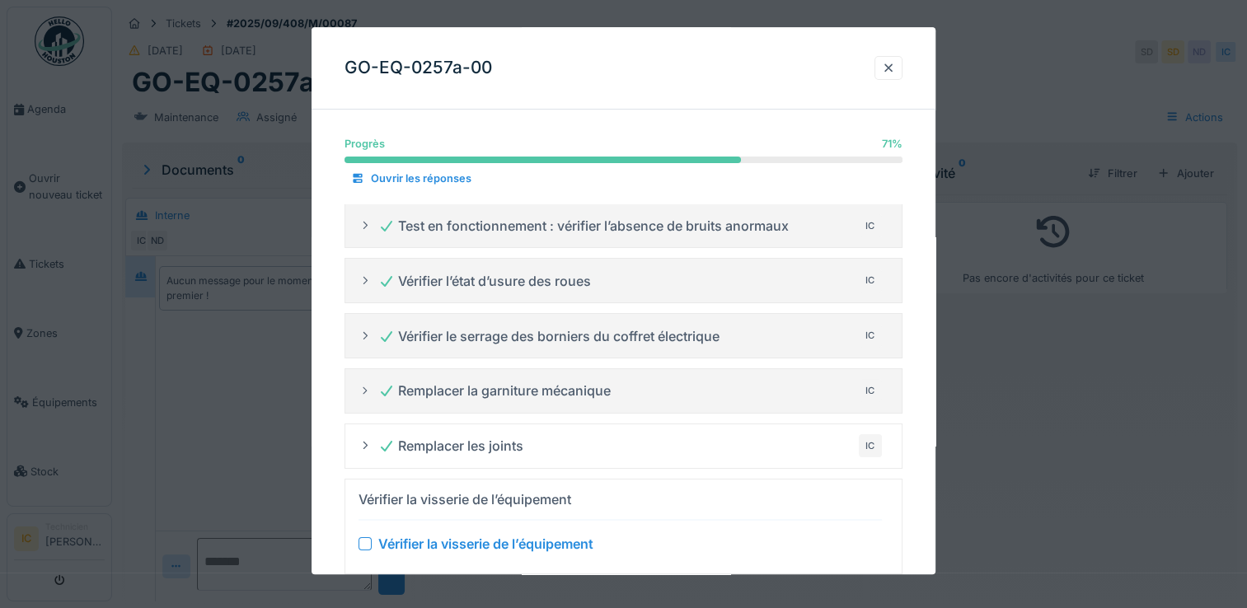
drag, startPoint x: 928, startPoint y: 383, endPoint x: 918, endPoint y: 300, distance: 83.8
click at [918, 300] on div "Progrès 71 % 71 % Ouvrir les réponses Test en fonctionnement : vérifier l’absen…" at bounding box center [624, 423] width 624 height 600
drag, startPoint x: 918, startPoint y: 300, endPoint x: 919, endPoint y: 324, distance: 23.9
click at [919, 324] on div "Progrès 71 % 71 % Ouvrir les réponses Test en fonctionnement : vérifier l’absen…" at bounding box center [624, 423] width 624 height 600
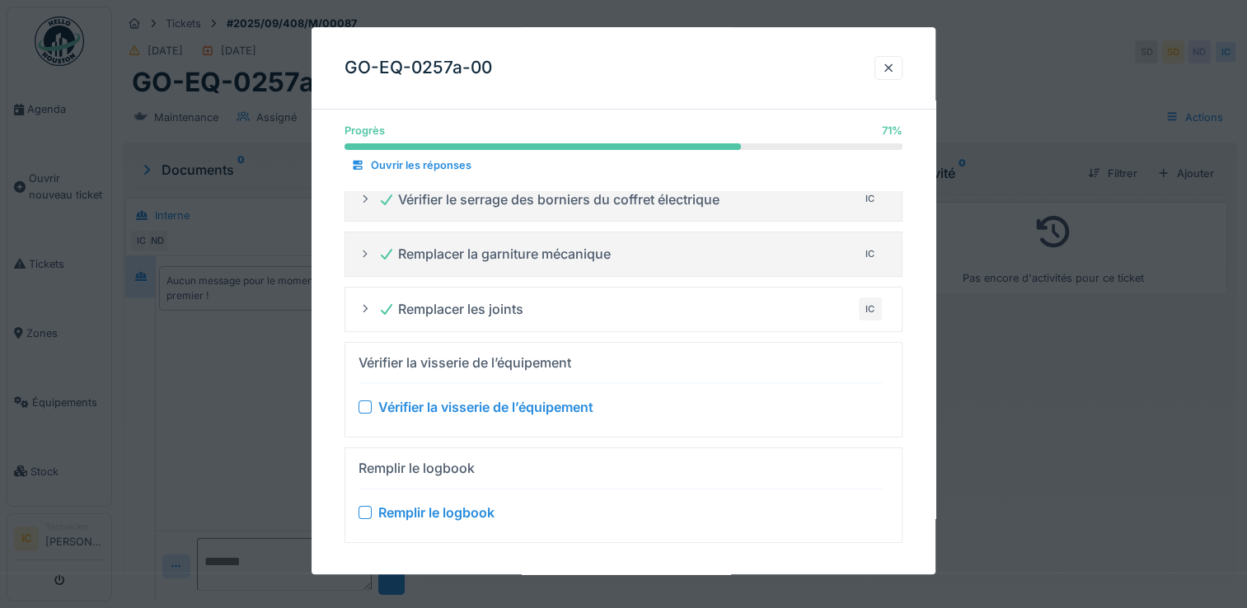
scroll to position [144, 0]
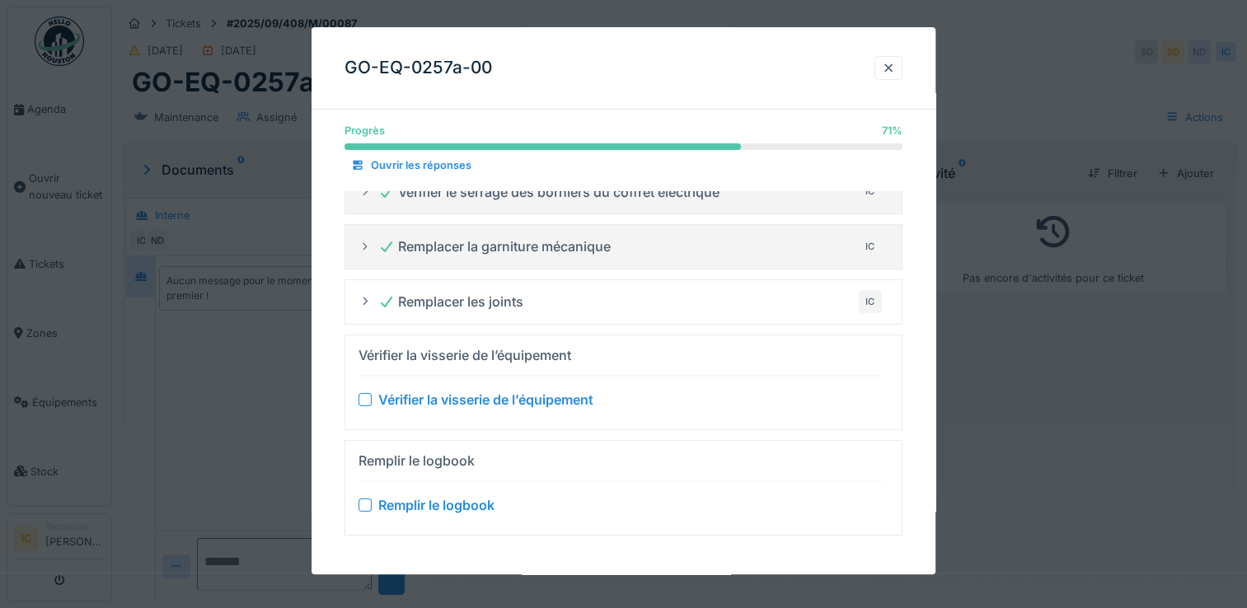
click at [368, 395] on div at bounding box center [364, 399] width 13 height 13
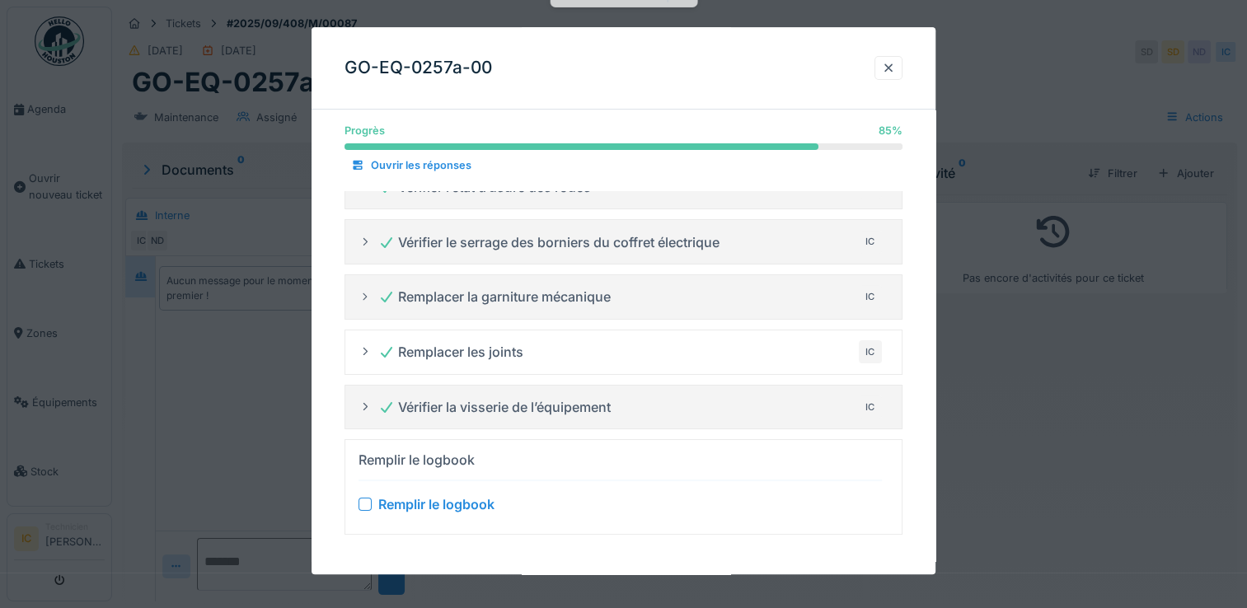
click at [639, 496] on div "Remplir le logbook" at bounding box center [630, 505] width 504 height 20
click at [484, 466] on div "Remplir le logbook" at bounding box center [619, 460] width 523 height 26
click at [1116, 396] on div at bounding box center [623, 304] width 1247 height 608
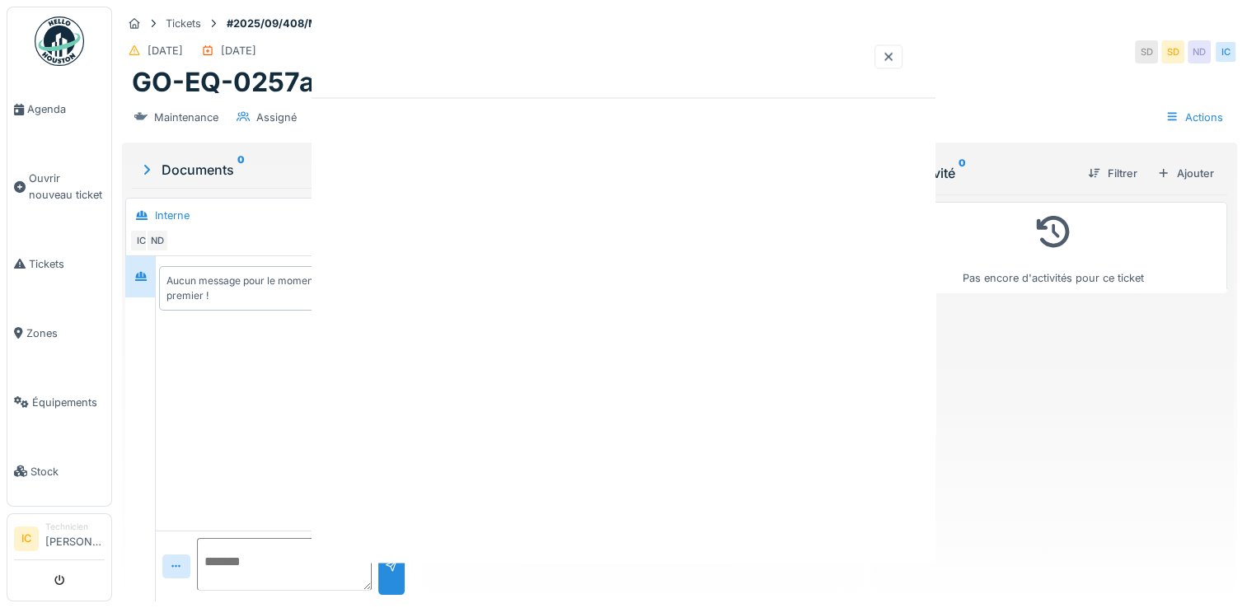
scroll to position [0, 0]
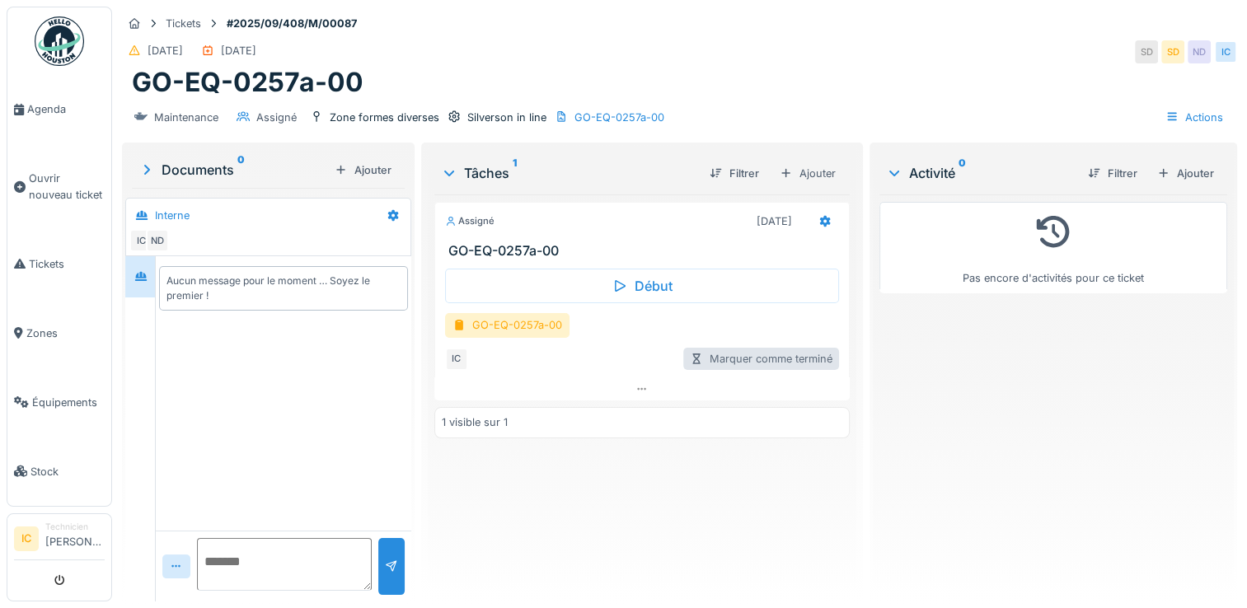
click at [729, 348] on div "Marquer comme terminé" at bounding box center [761, 359] width 156 height 22
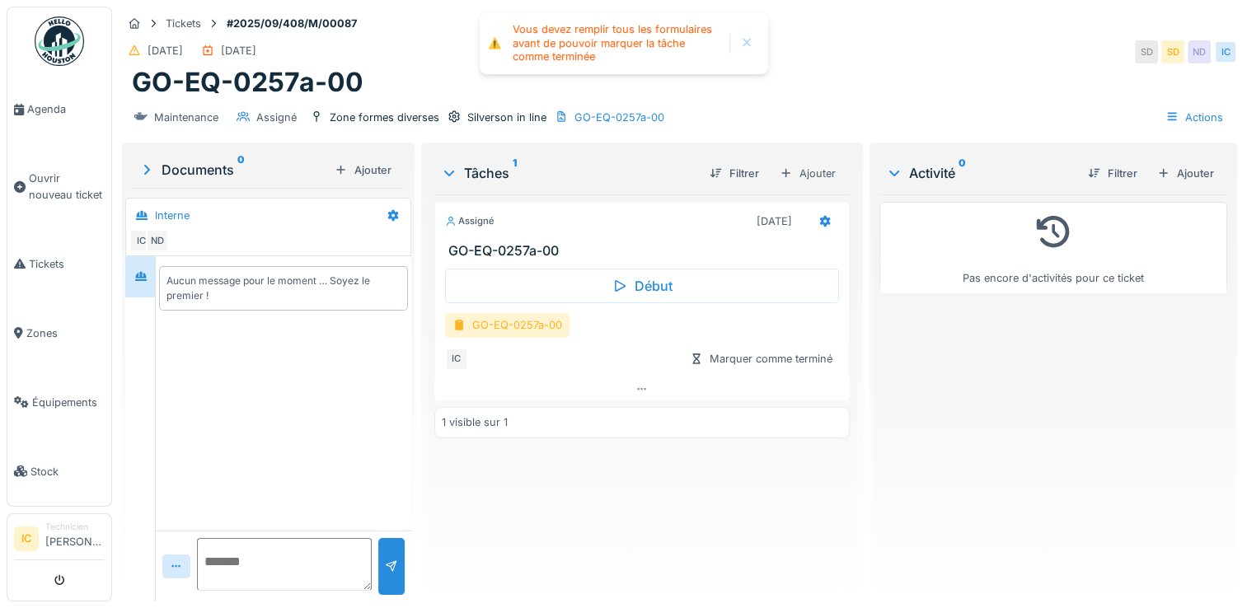
click at [504, 321] on div "GO-EQ-0257a-00" at bounding box center [507, 325] width 124 height 24
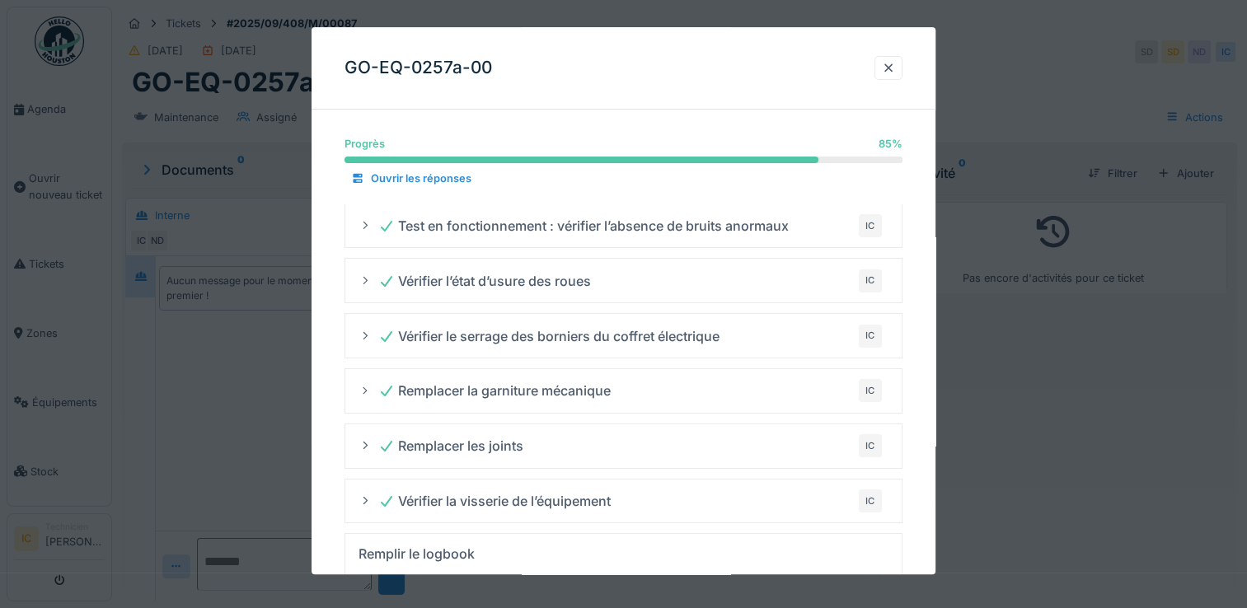
click at [928, 407] on div "Progrès 85 % 85 % Ouvrir les réponses Test en fonctionnement : vérifier l’absen…" at bounding box center [624, 397] width 624 height 549
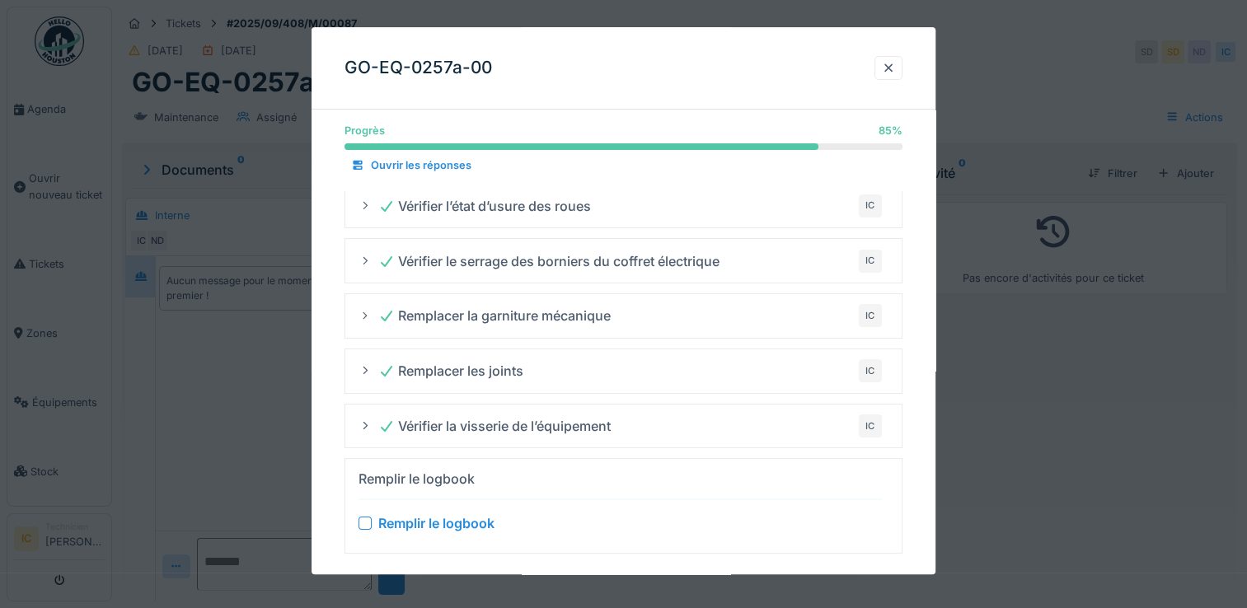
scroll to position [12, 0]
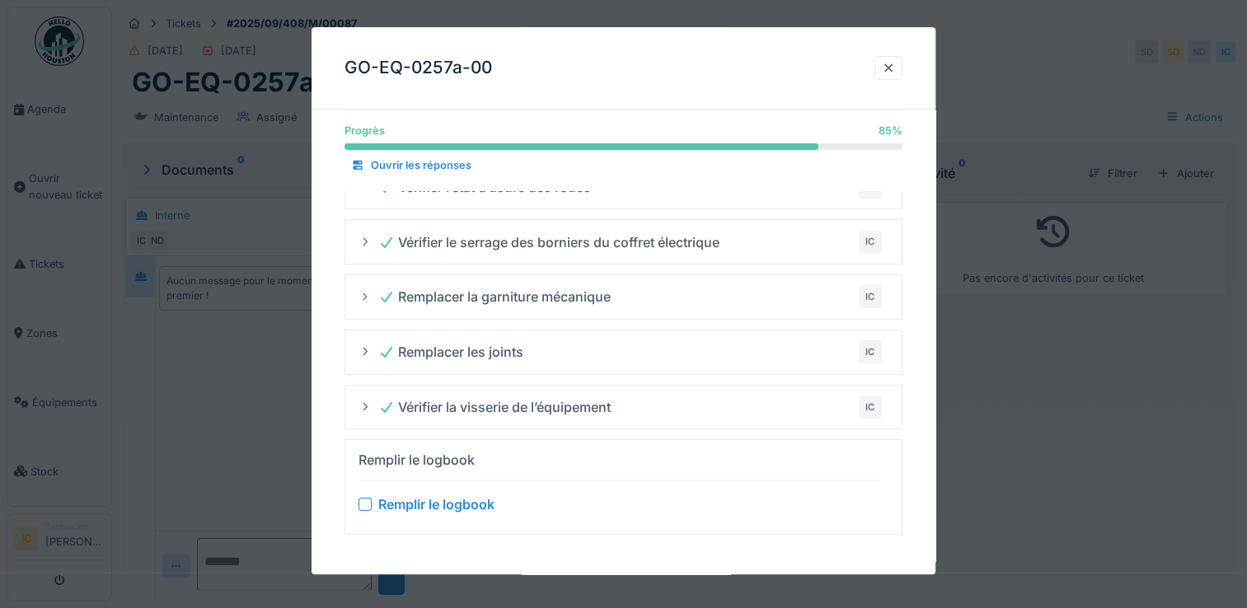
click at [448, 464] on div "Remplir le logbook" at bounding box center [416, 461] width 116 height 20
click at [463, 495] on div "Remplir le logbook" at bounding box center [436, 505] width 116 height 20
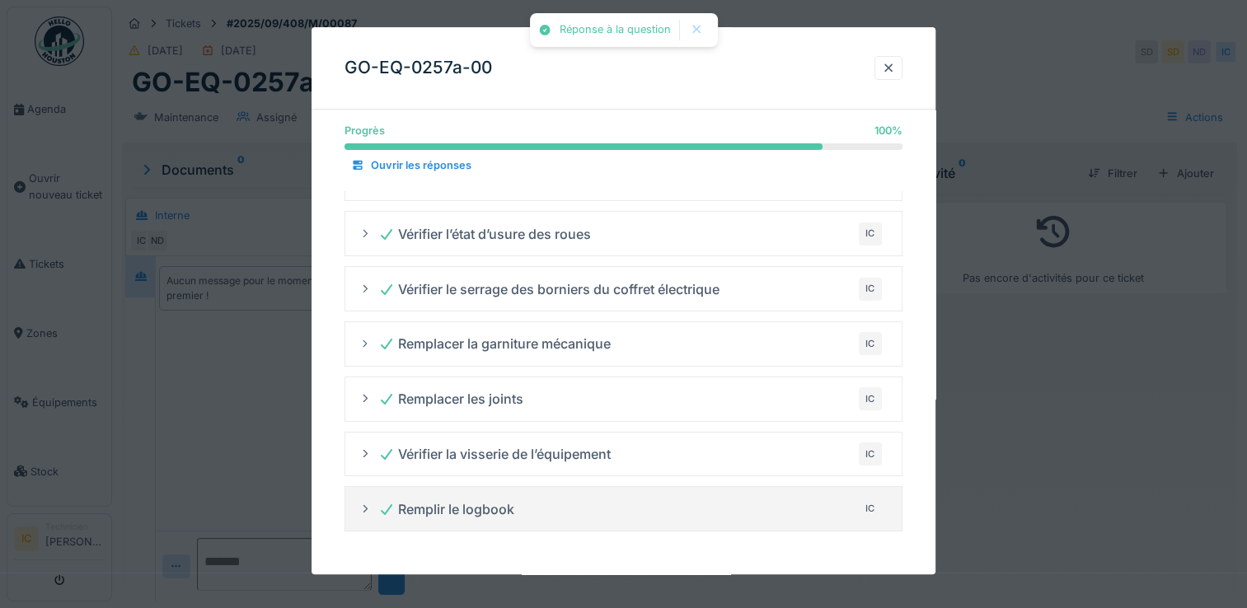
scroll to position [44, 0]
click at [513, 537] on div "Progrès 100 % 100 % Ouvrir les réponses Test en fonctionnement : vérifier l’abs…" at bounding box center [624, 328] width 624 height 499
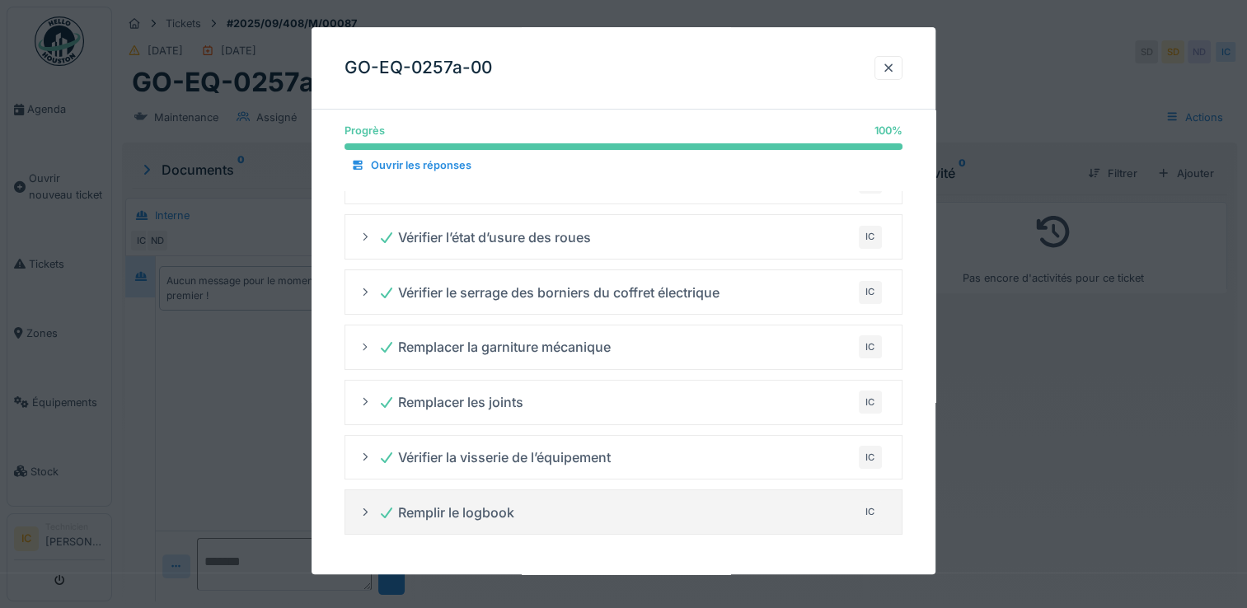
click at [535, 498] on summary "Remplir le logbook IC" at bounding box center [623, 513] width 543 height 30
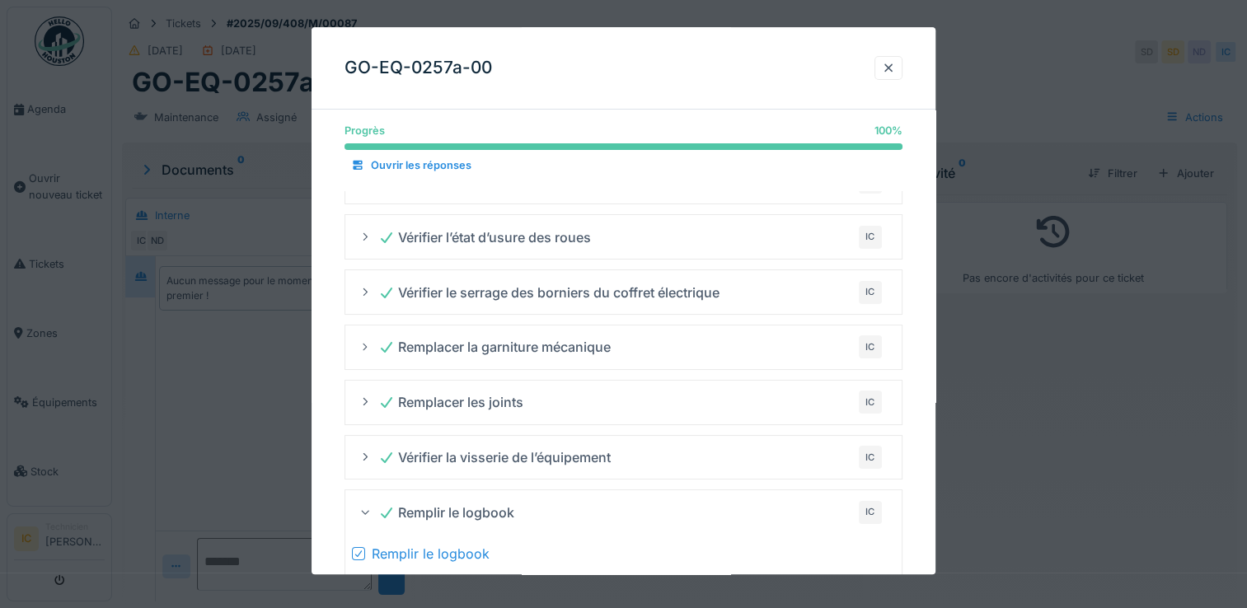
click at [359, 551] on icon at bounding box center [358, 554] width 7 height 7
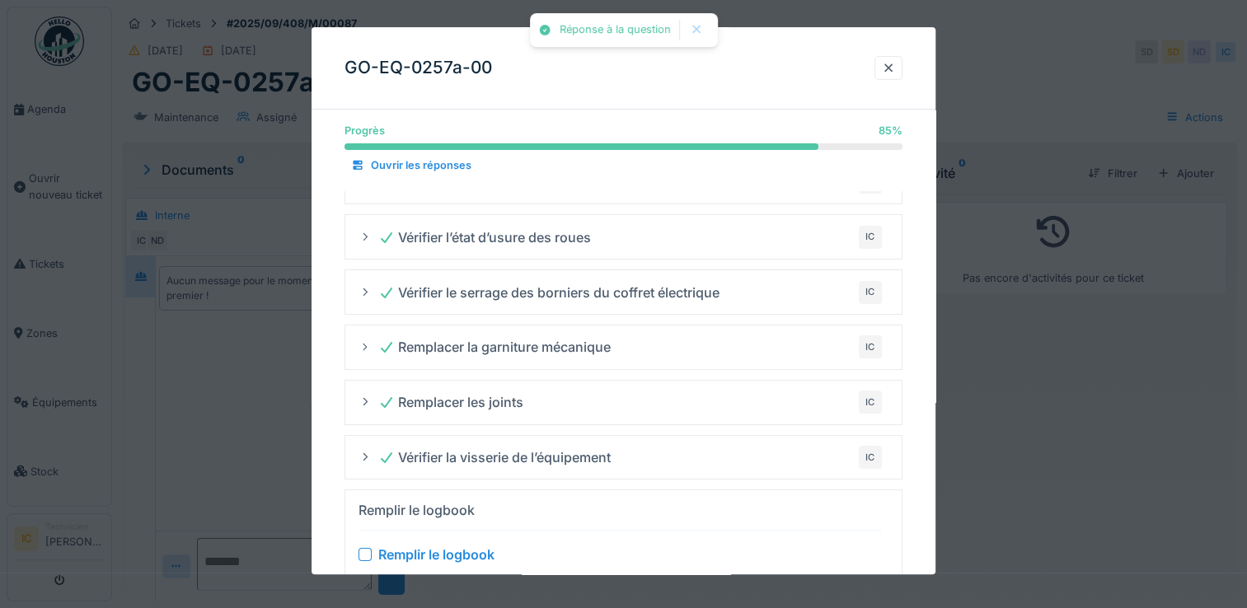
click at [1107, 502] on div at bounding box center [623, 304] width 1247 height 608
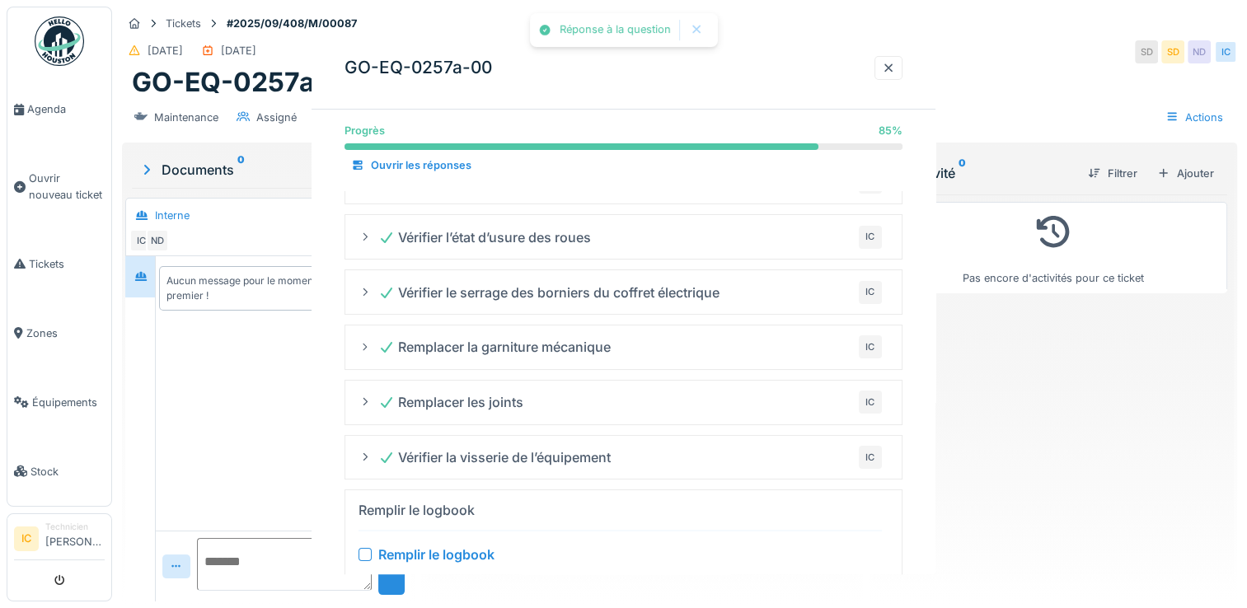
scroll to position [0, 0]
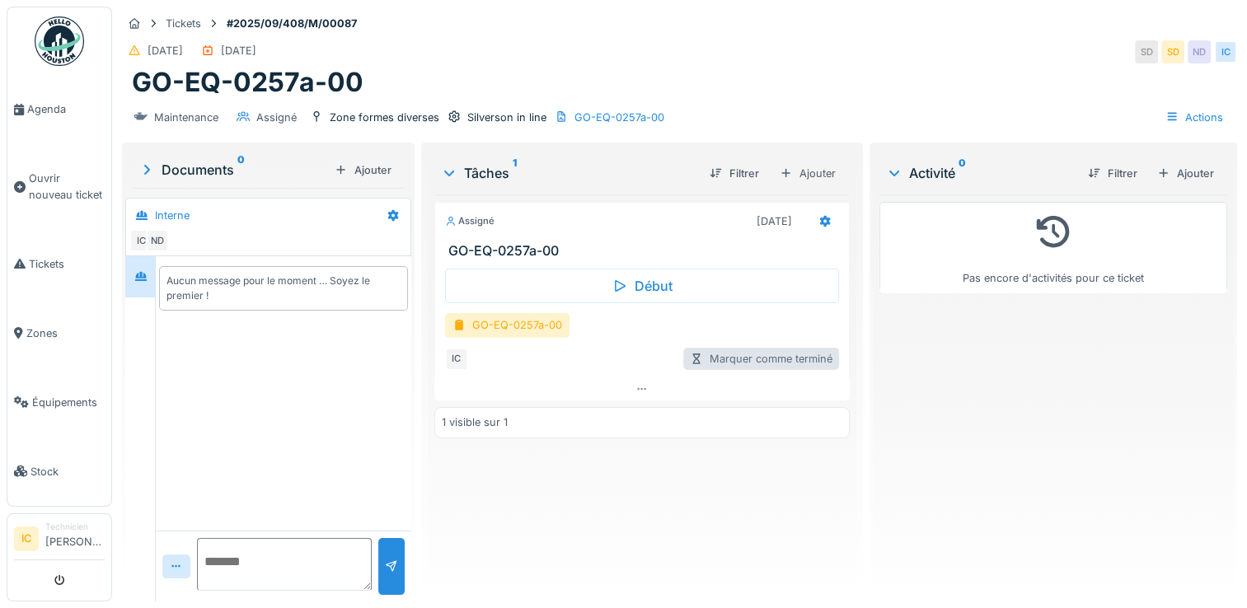
click at [733, 352] on div "Marquer comme terminé" at bounding box center [761, 359] width 156 height 22
click at [529, 313] on div "GO-EQ-0257a-00" at bounding box center [507, 325] width 124 height 24
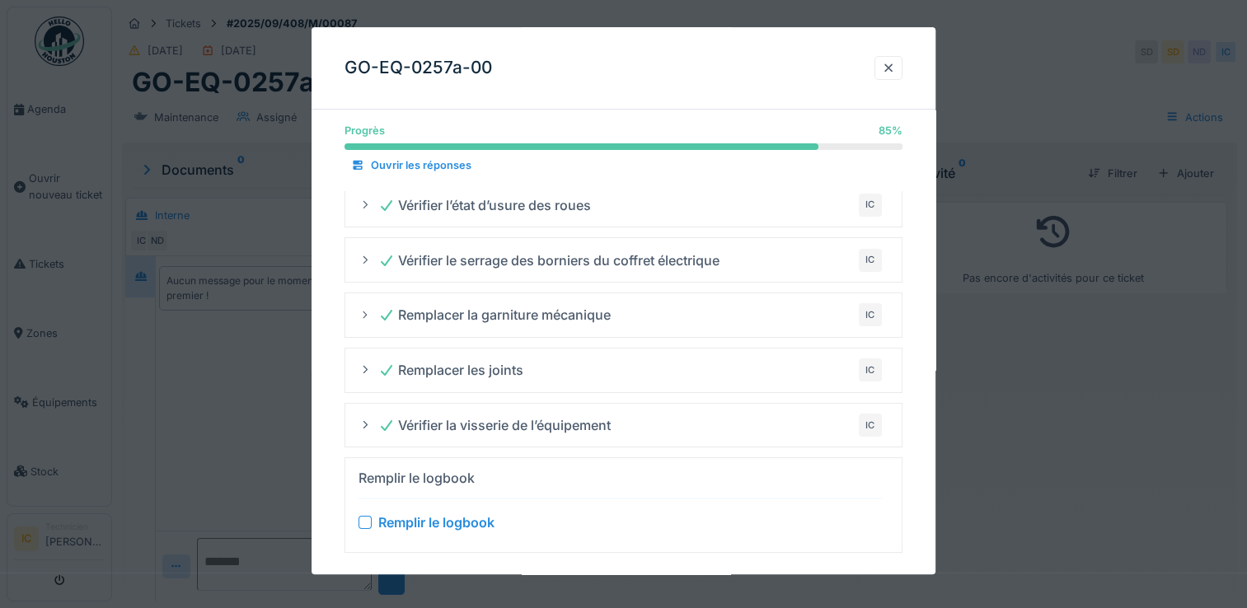
scroll to position [94, 0]
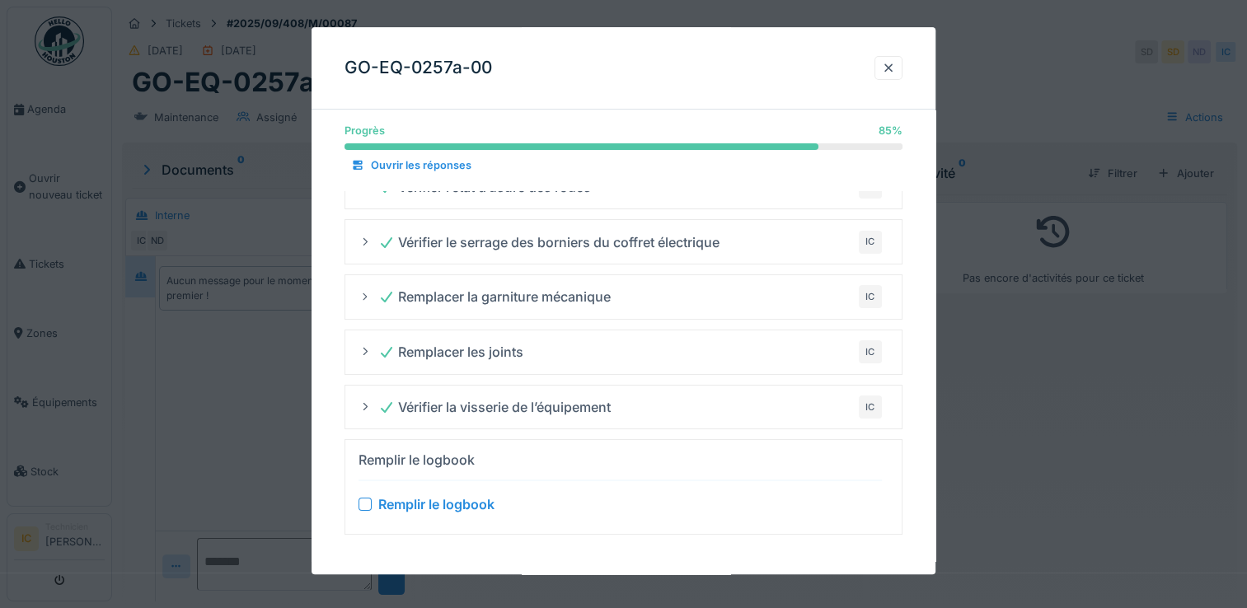
click at [1062, 369] on div at bounding box center [623, 304] width 1247 height 608
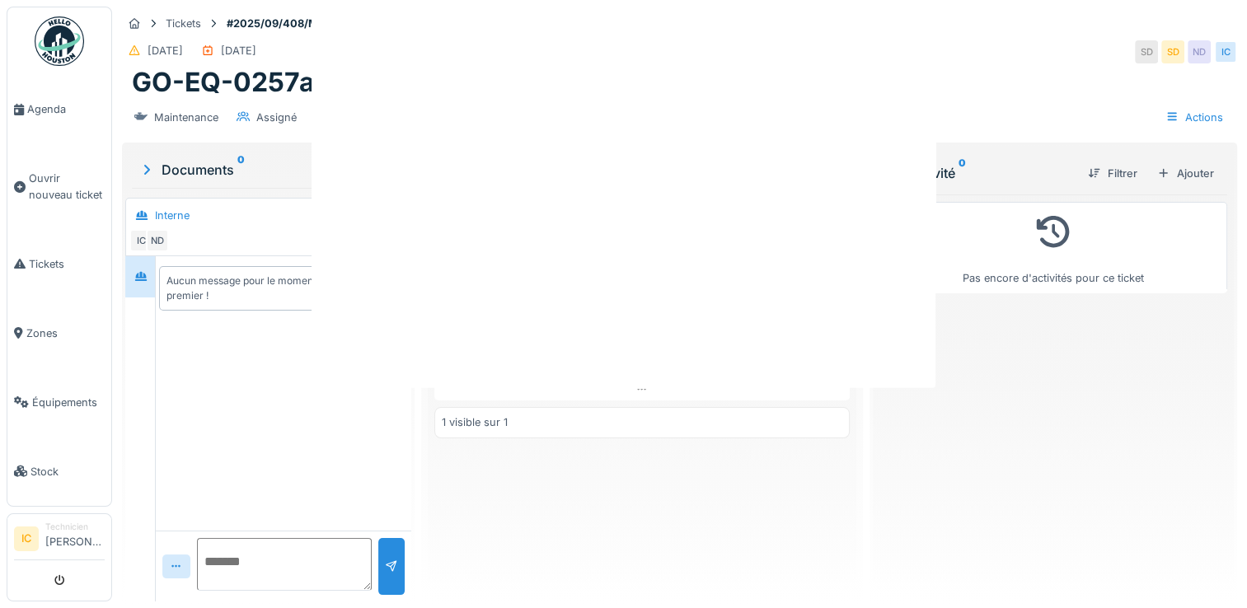
scroll to position [0, 0]
